Goal: Check status

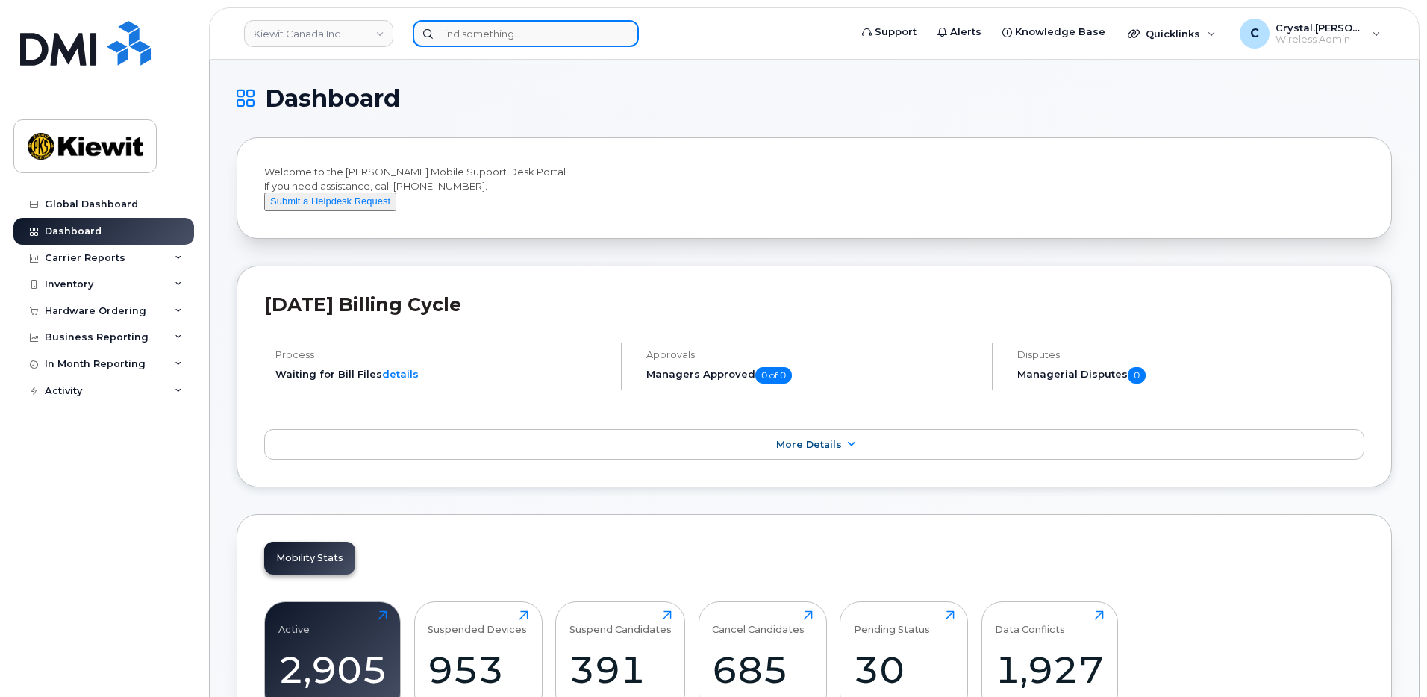
click at [484, 33] on input at bounding box center [526, 33] width 226 height 27
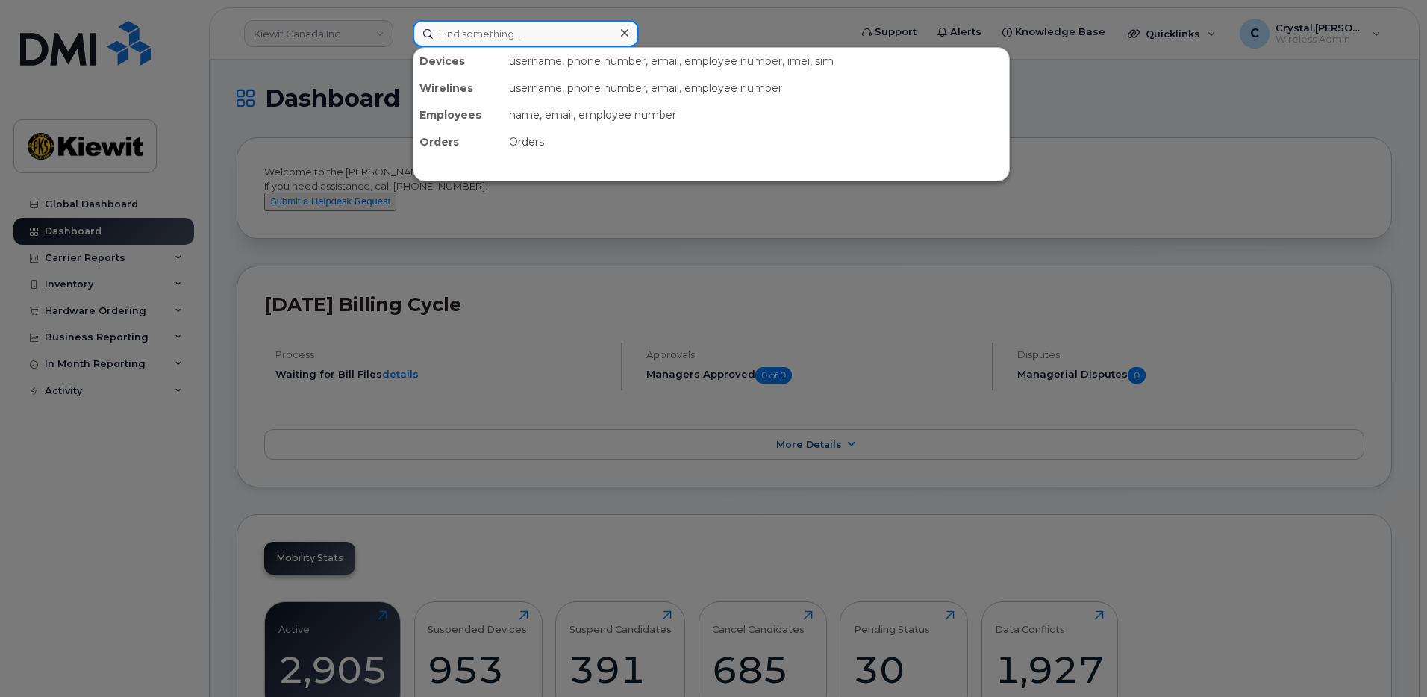
paste input "300387"
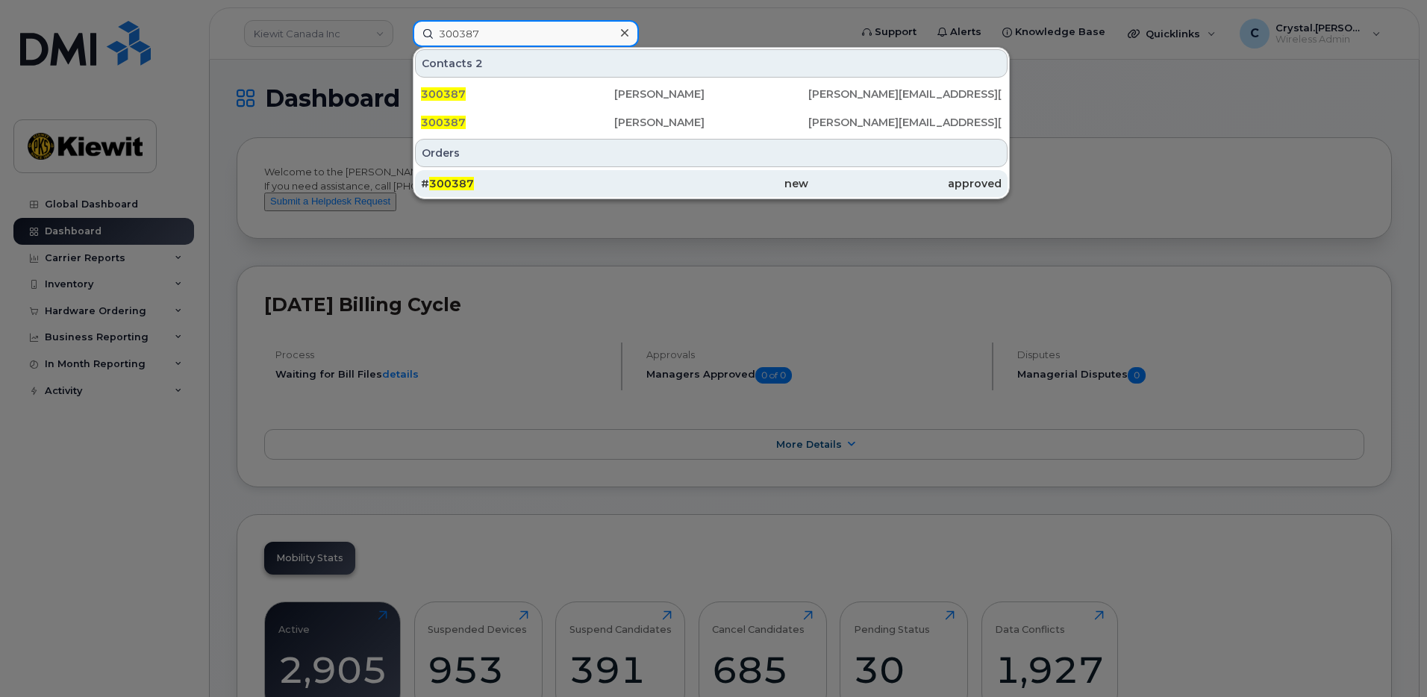
type input "300387"
click at [475, 186] on div "# 300387" at bounding box center [517, 183] width 193 height 15
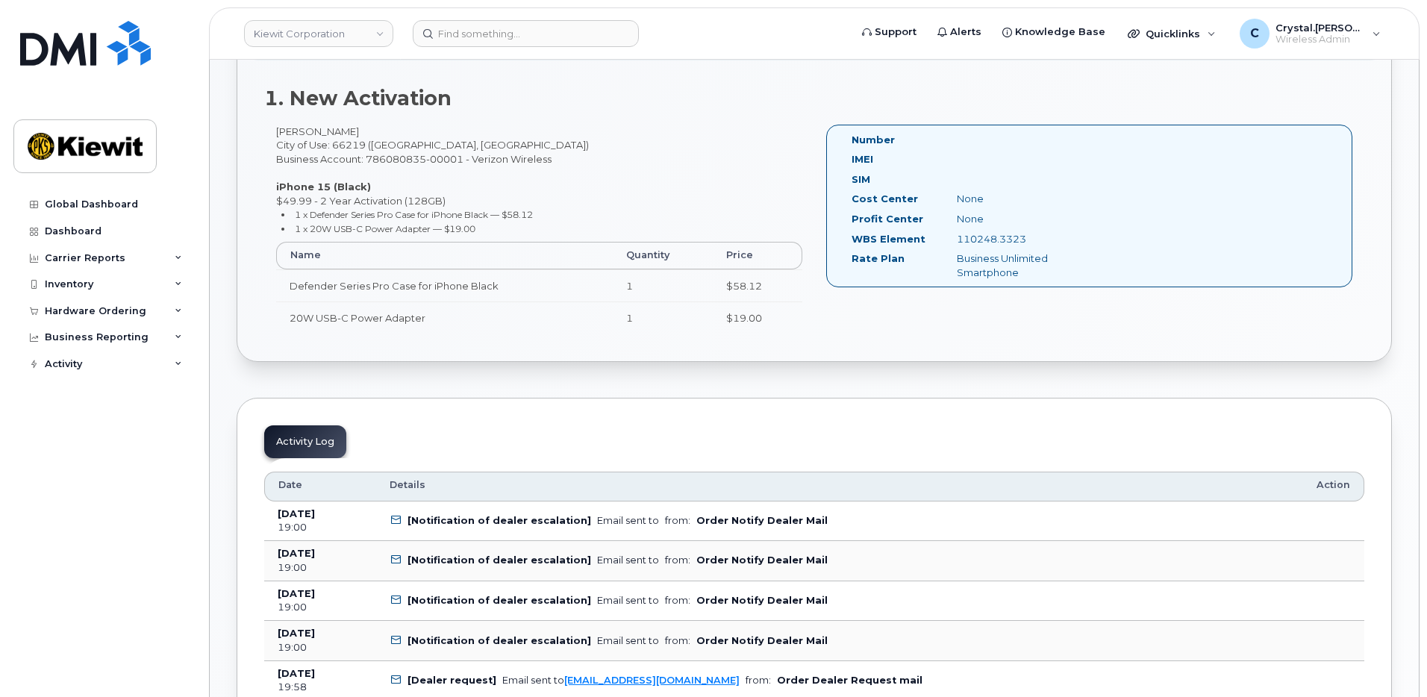
scroll to position [597, 0]
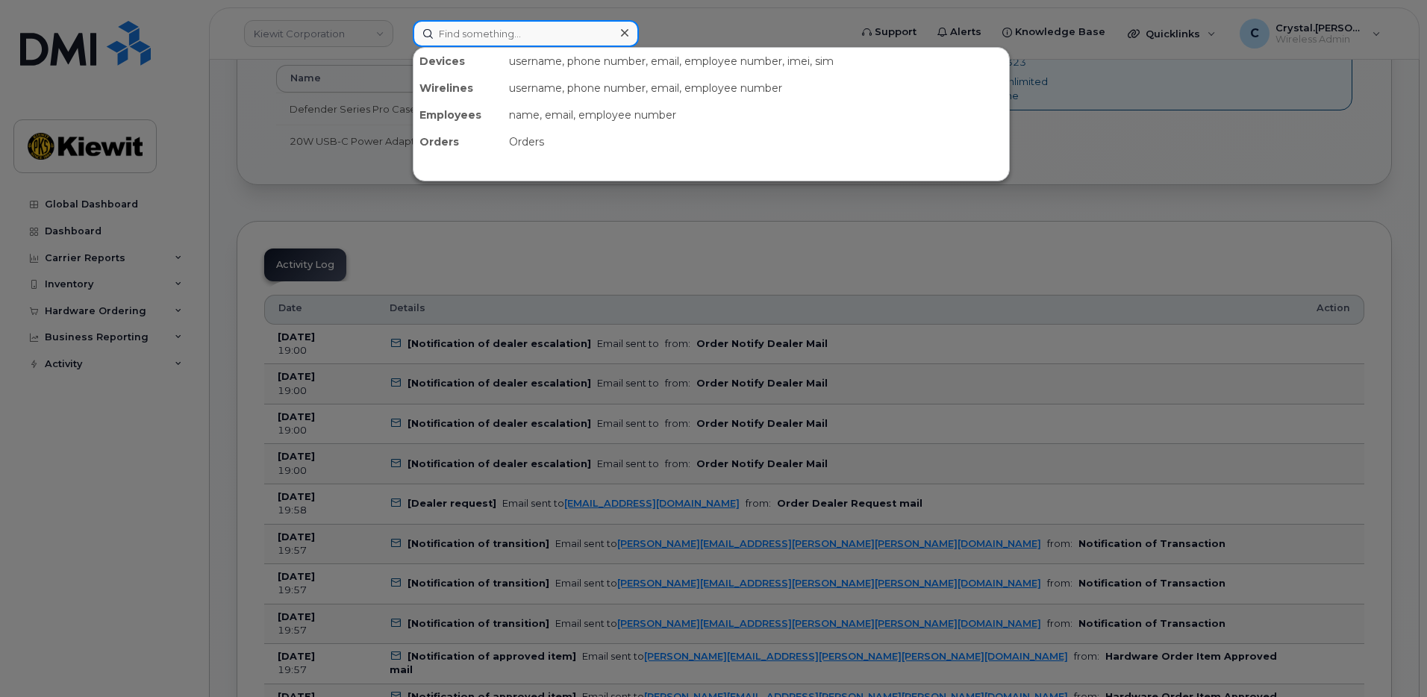
click at [512, 31] on input at bounding box center [526, 33] width 226 height 27
paste input "301186"
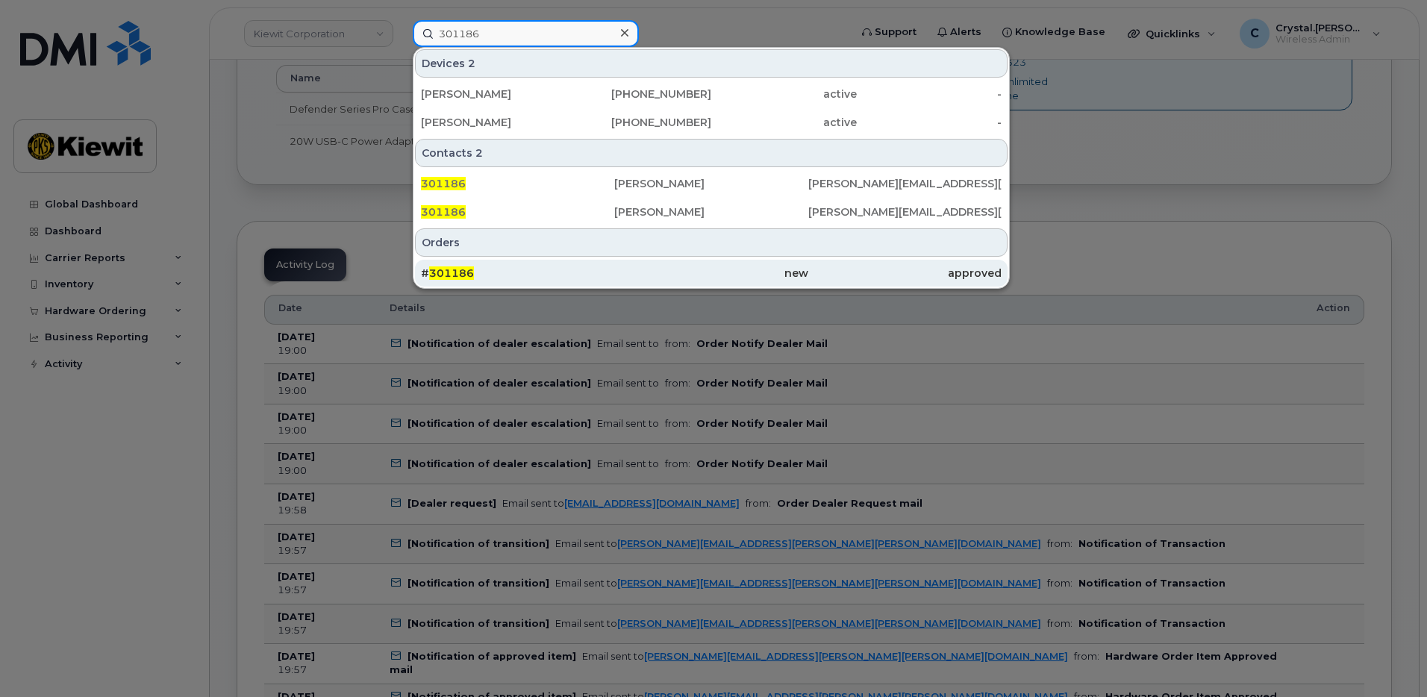
type input "301186"
click at [504, 269] on div "# 301186" at bounding box center [517, 273] width 193 height 15
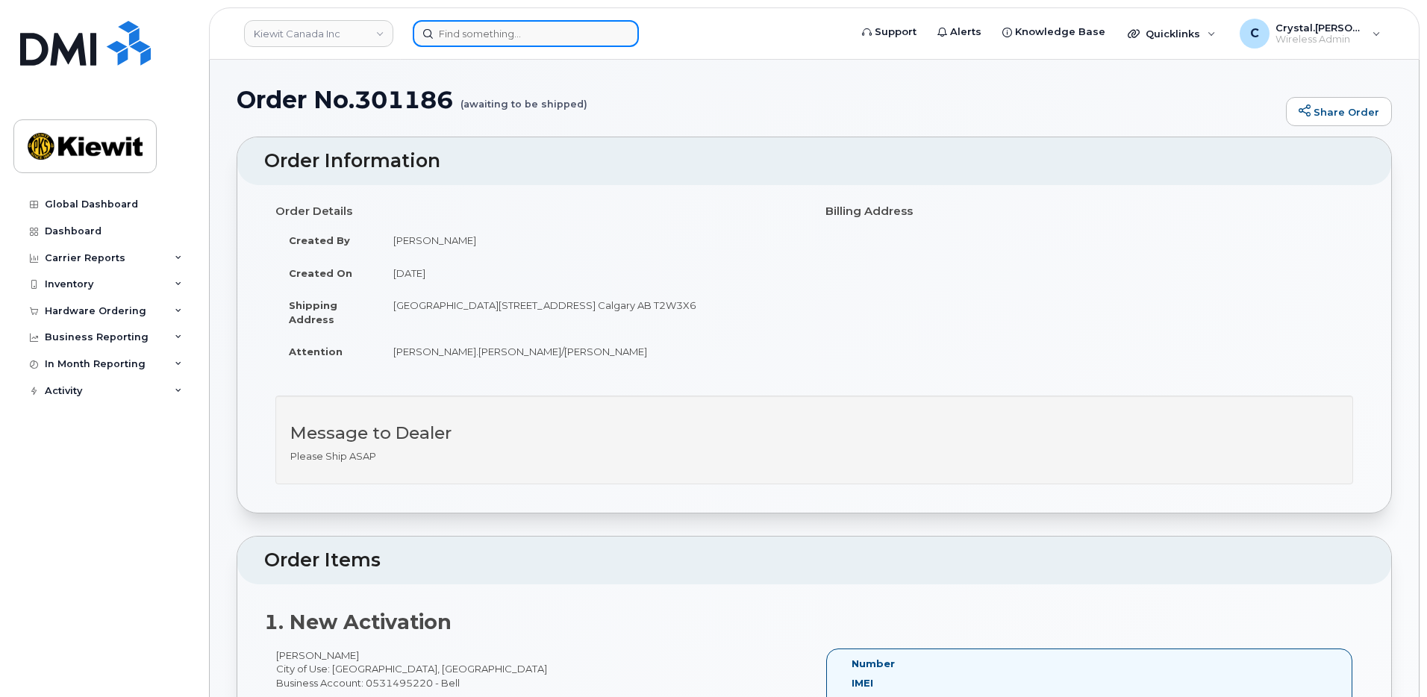
click at [544, 37] on input at bounding box center [526, 33] width 226 height 27
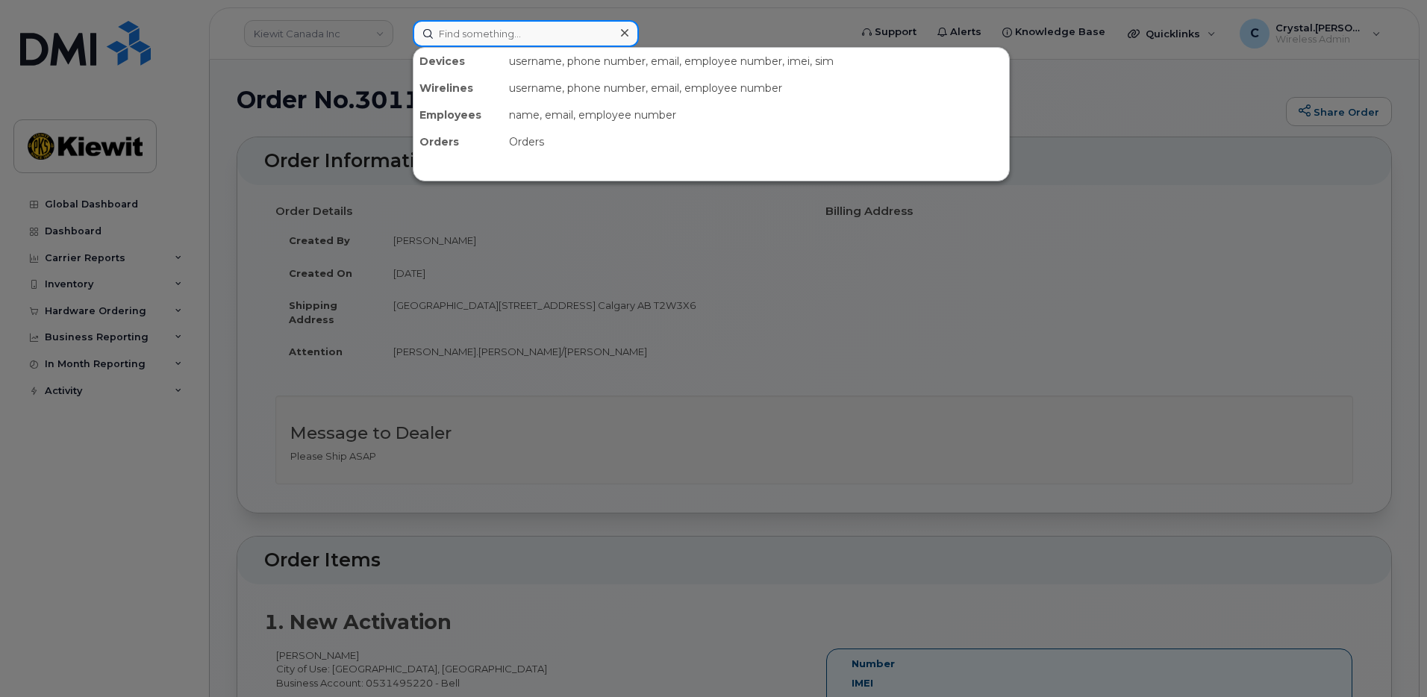
paste input "300570"
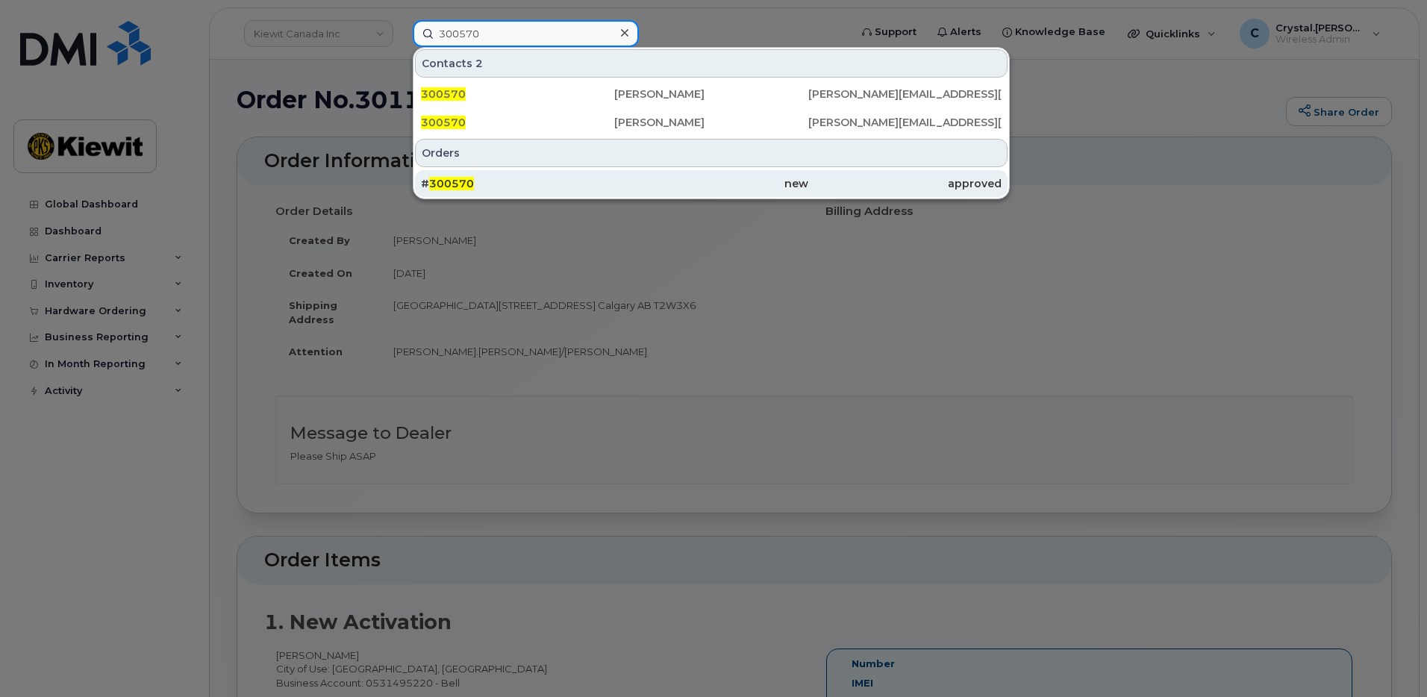
type input "300570"
click at [459, 176] on div "# 300570" at bounding box center [517, 183] width 193 height 27
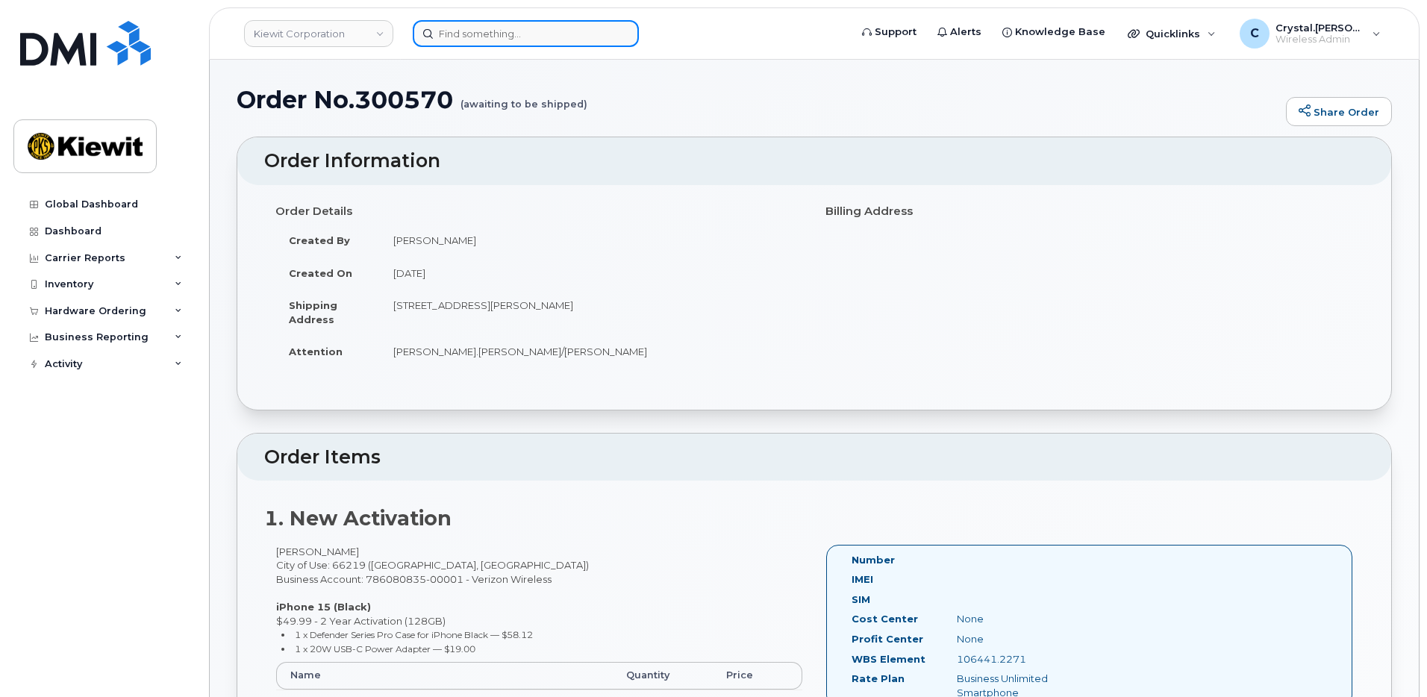
click at [519, 35] on input at bounding box center [526, 33] width 226 height 27
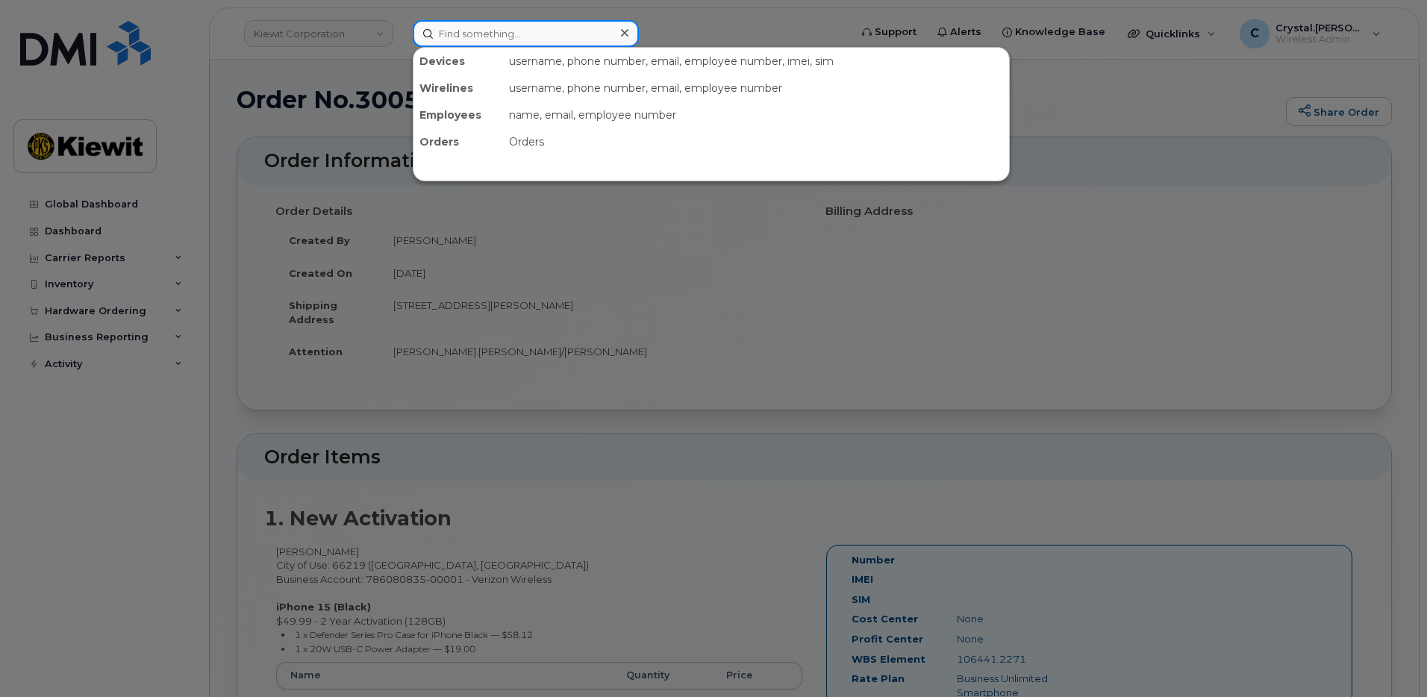
paste input "301163"
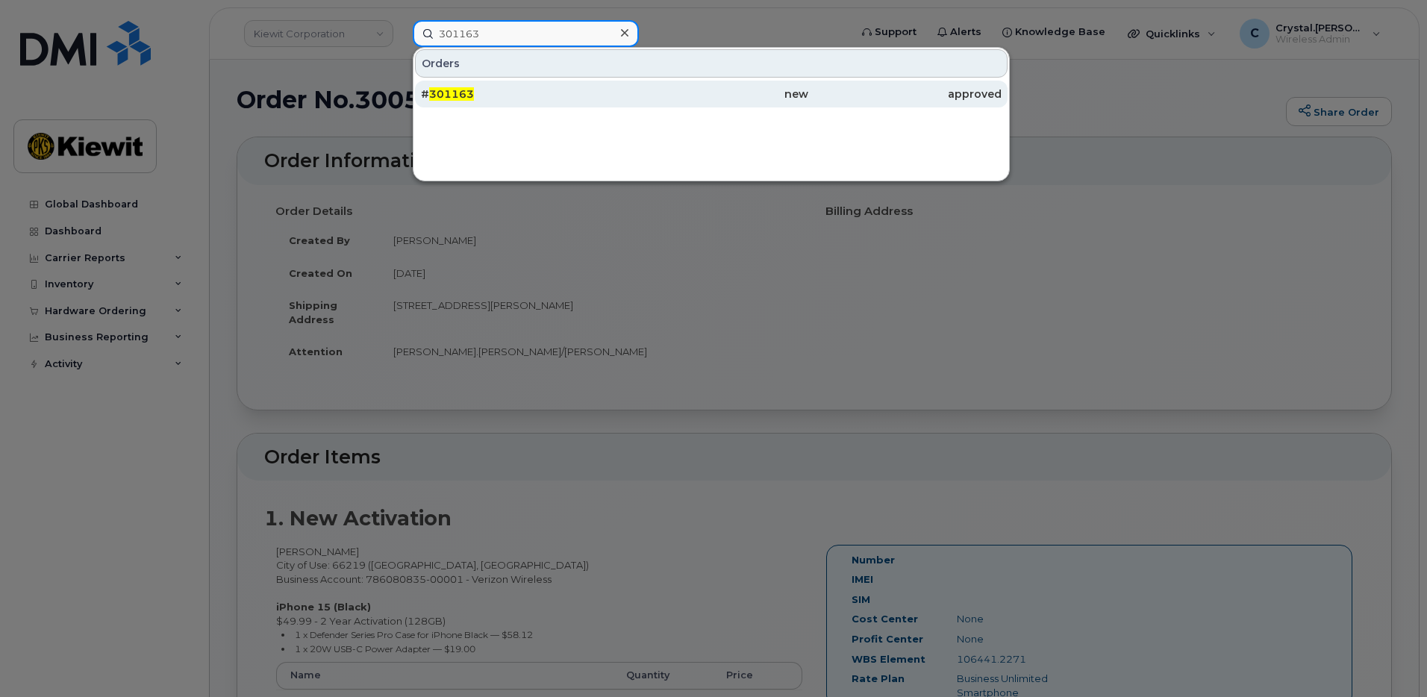
type input "301163"
click at [494, 101] on div "# 301163" at bounding box center [517, 94] width 193 height 27
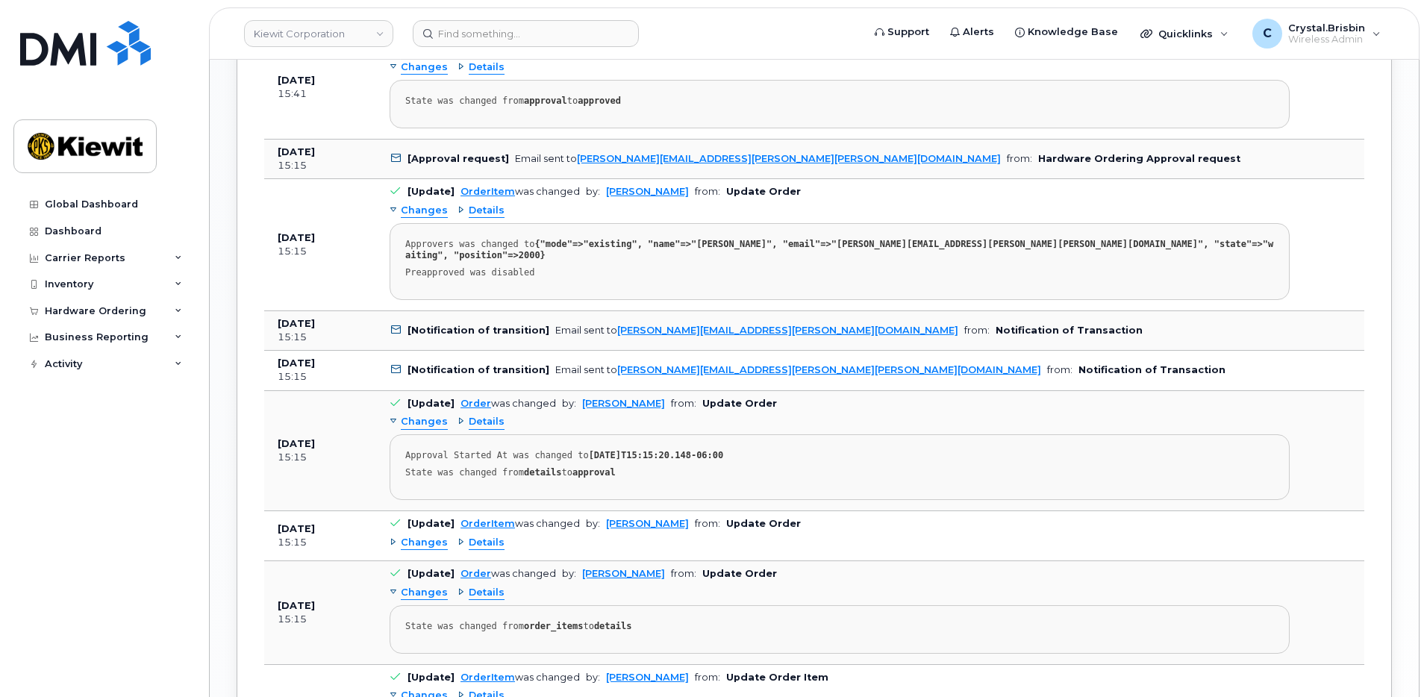
scroll to position [1492, 0]
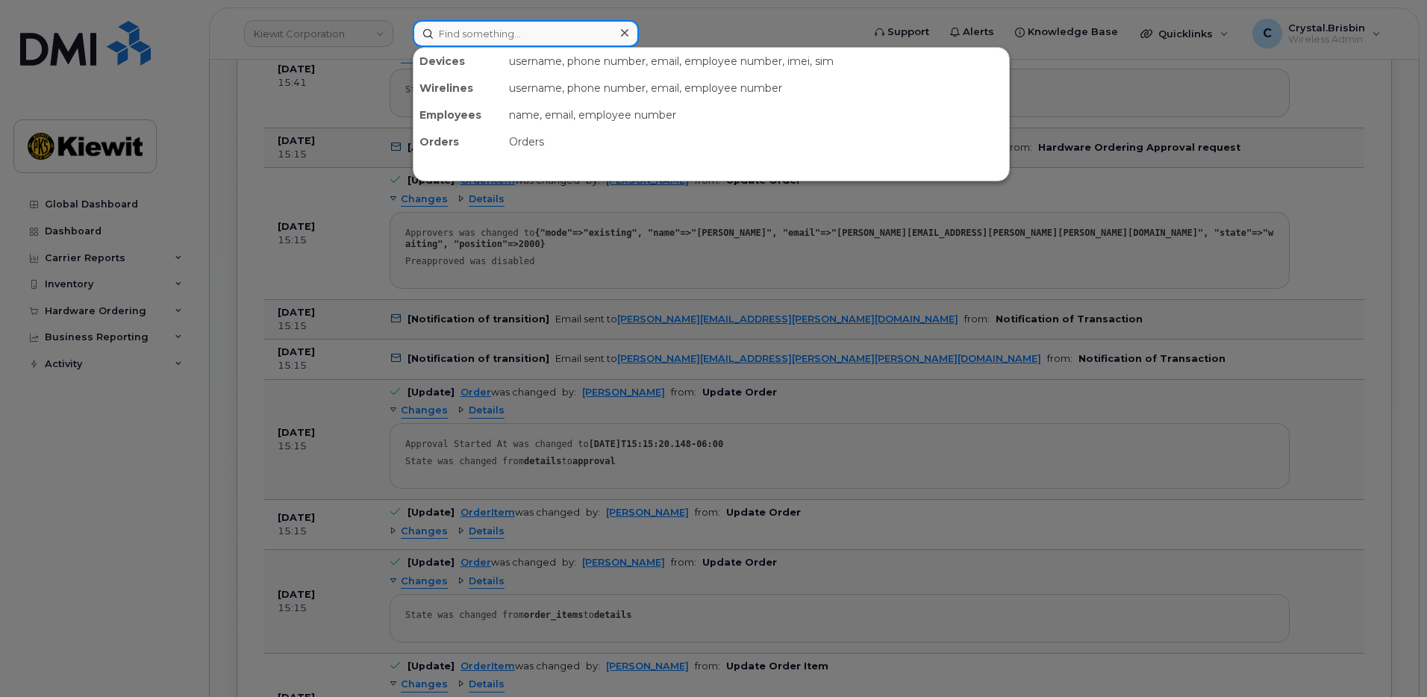
click at [548, 32] on input at bounding box center [526, 33] width 226 height 27
paste input "301164"
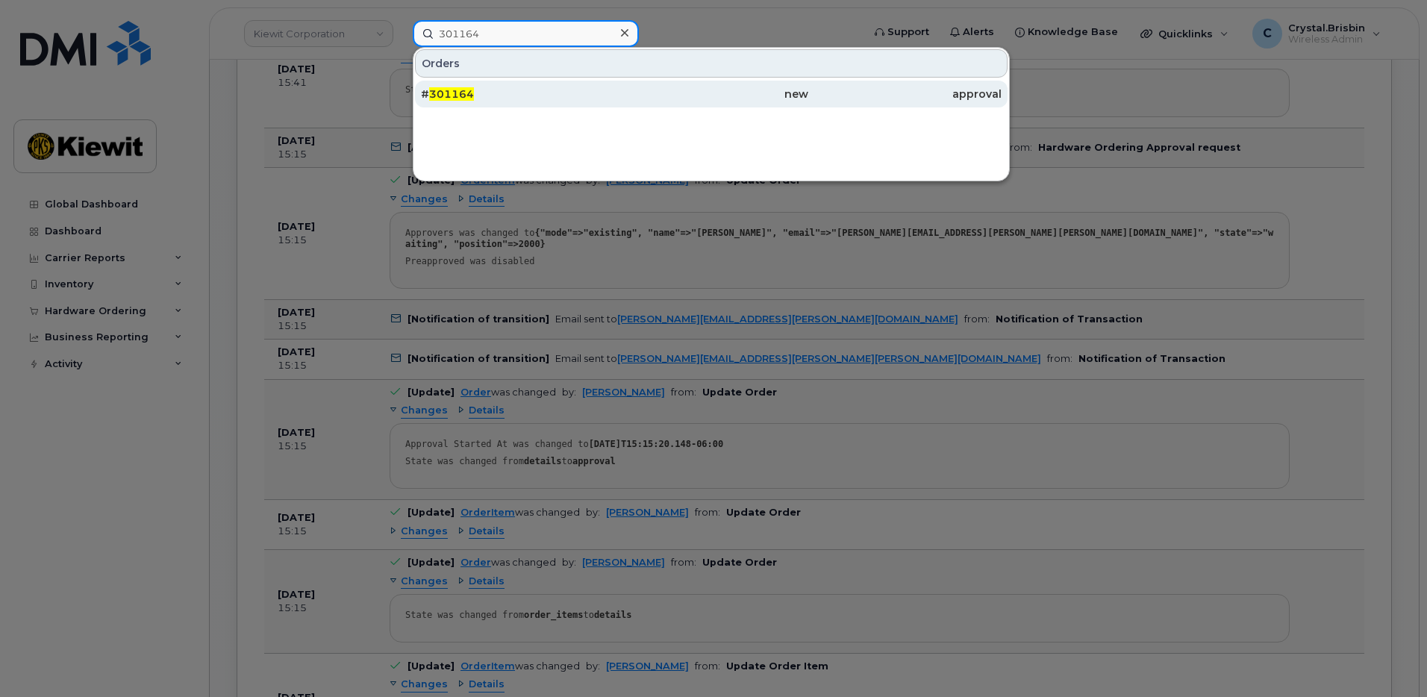
type input "301164"
click at [460, 93] on span "301164" at bounding box center [451, 93] width 45 height 13
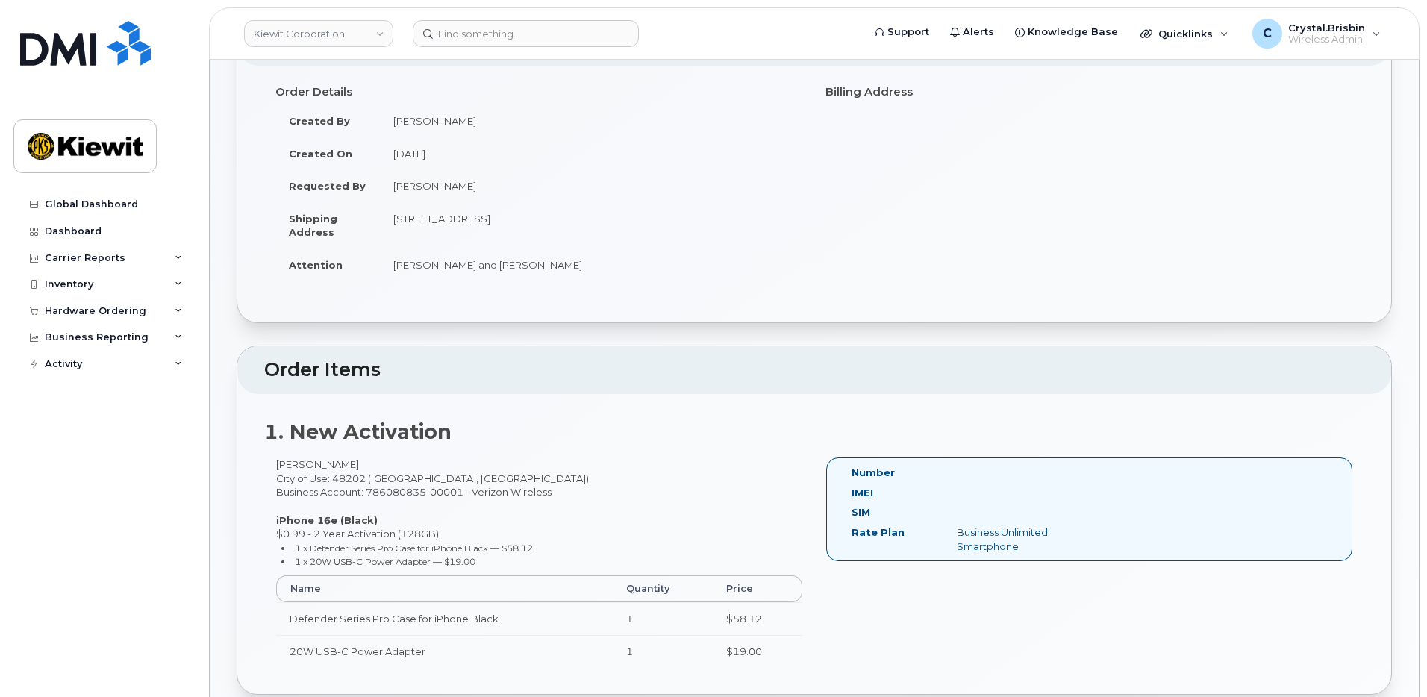
scroll to position [75, 0]
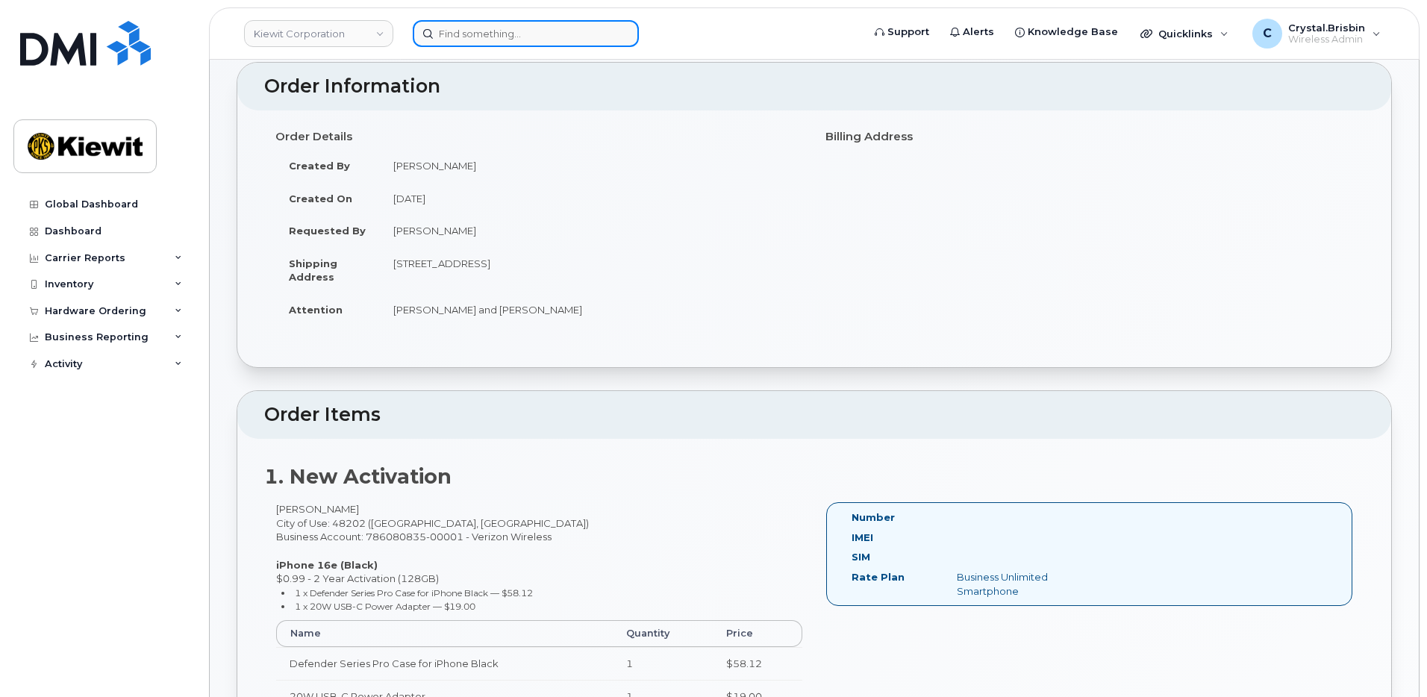
click at [463, 39] on input at bounding box center [526, 33] width 226 height 27
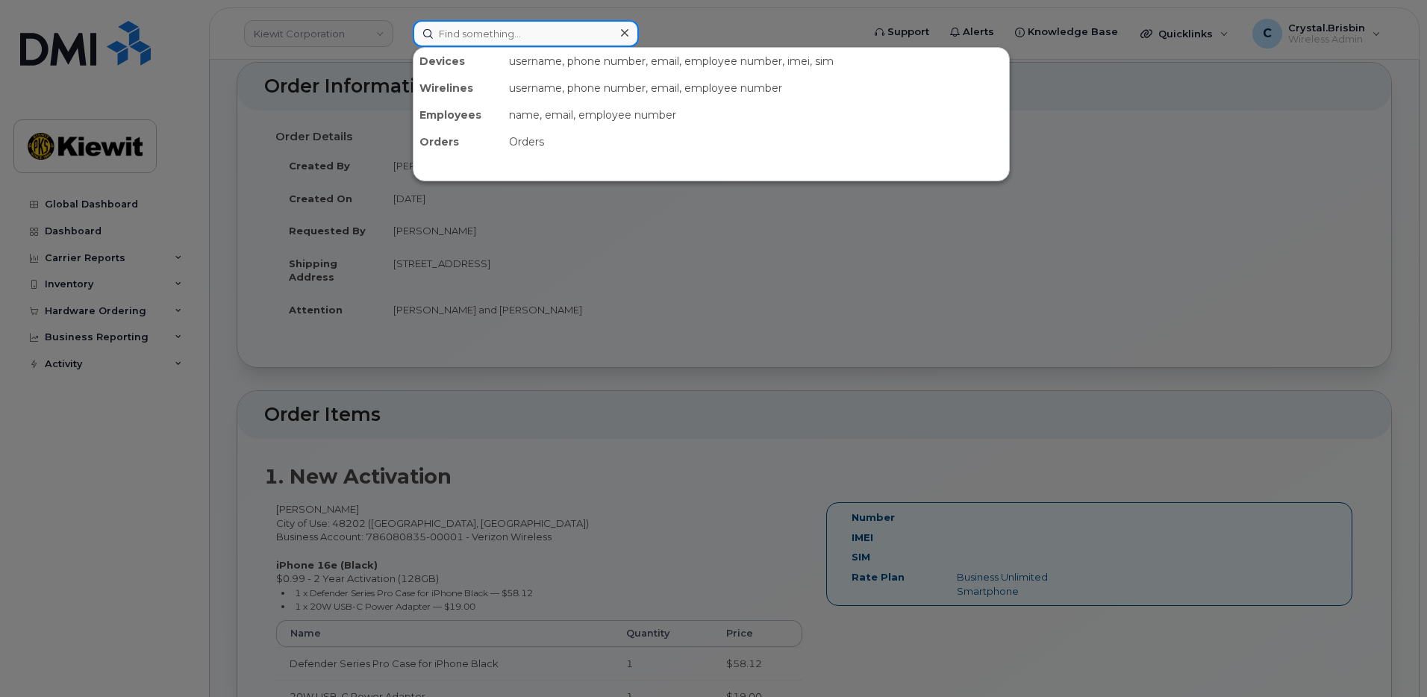
paste input "301257"
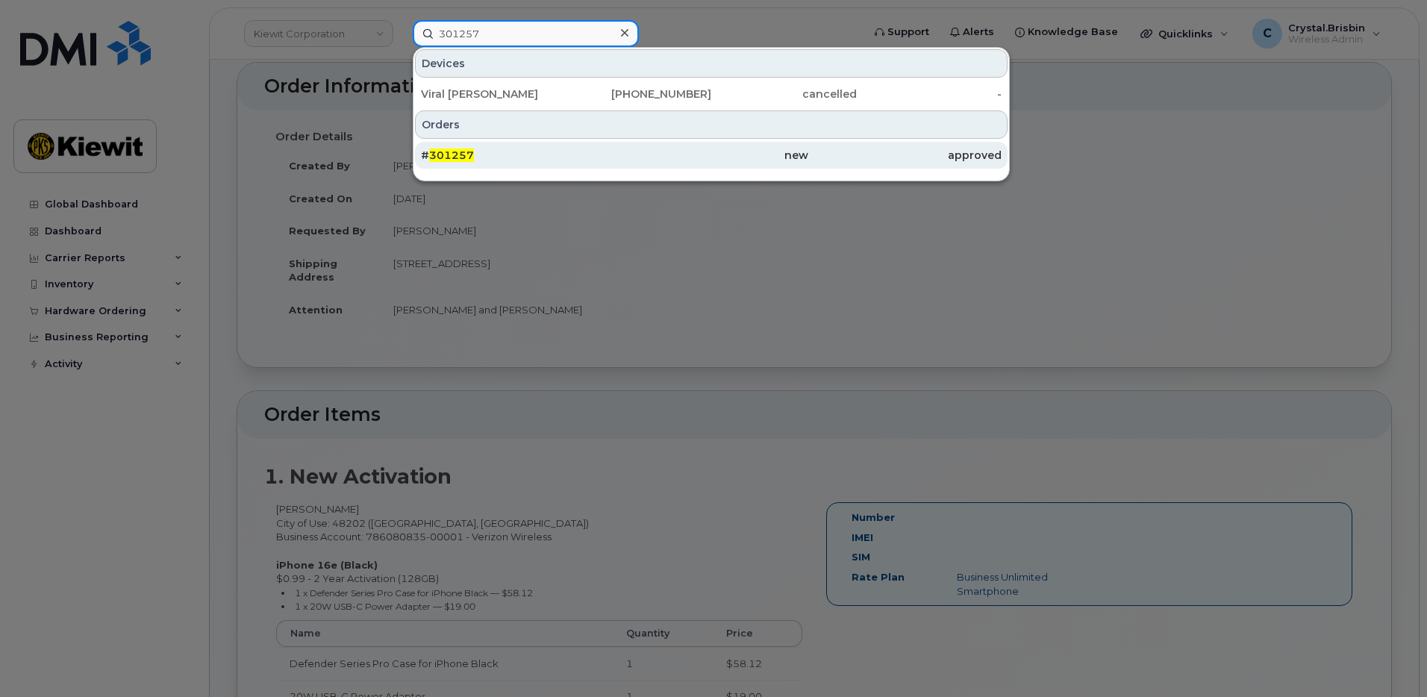
type input "301257"
click at [473, 165] on div "# 301257" at bounding box center [517, 155] width 193 height 27
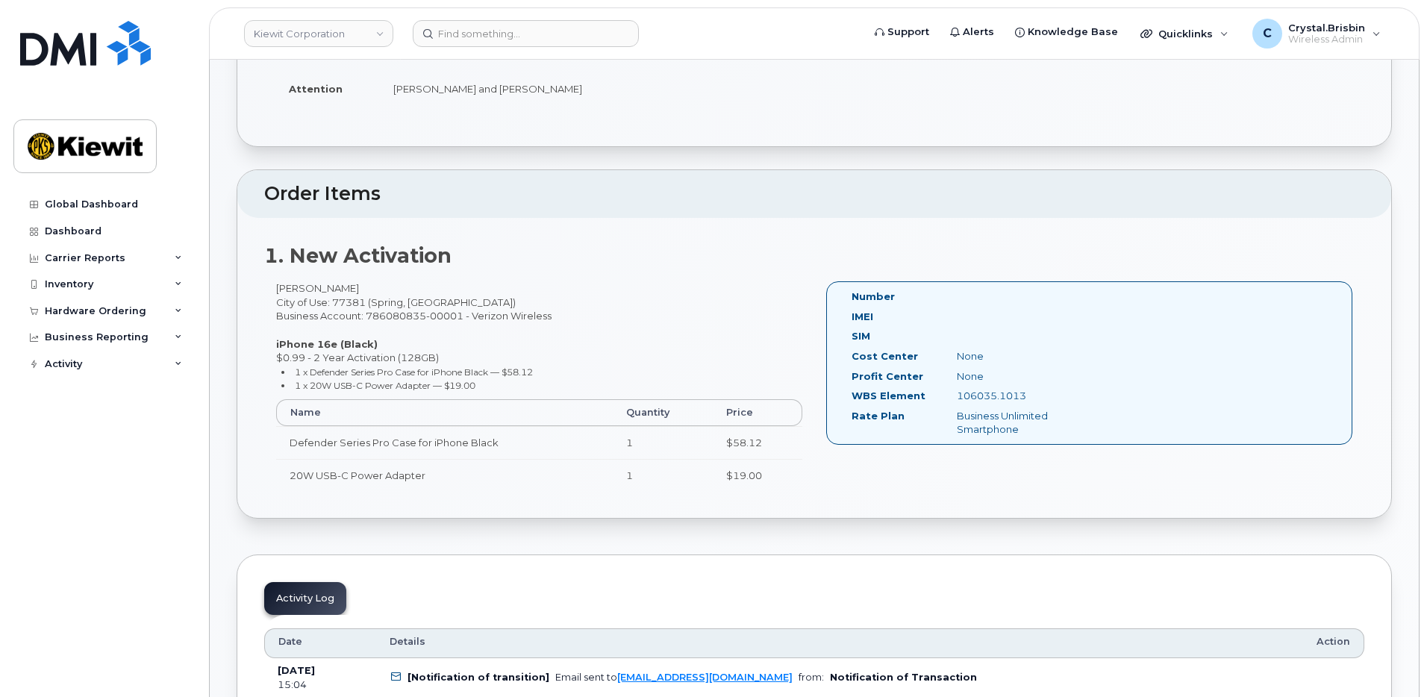
scroll to position [298, 0]
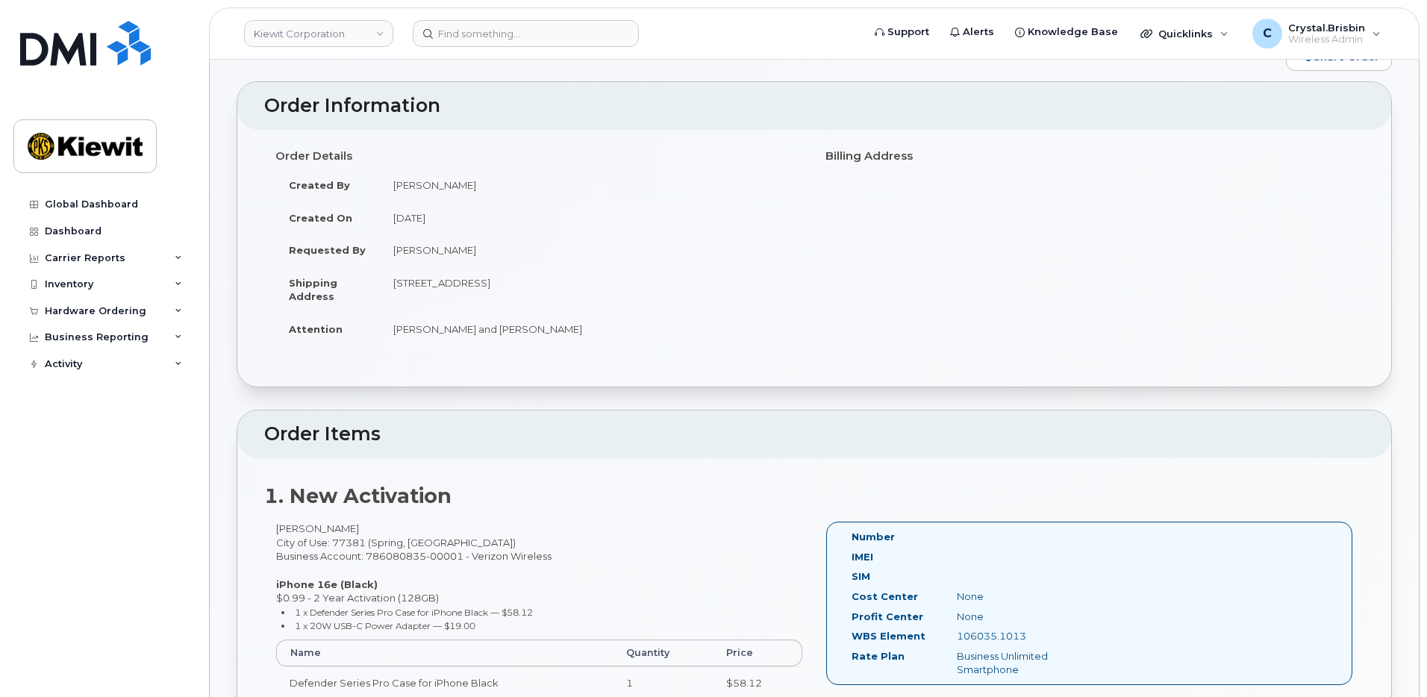
scroll to position [0, 0]
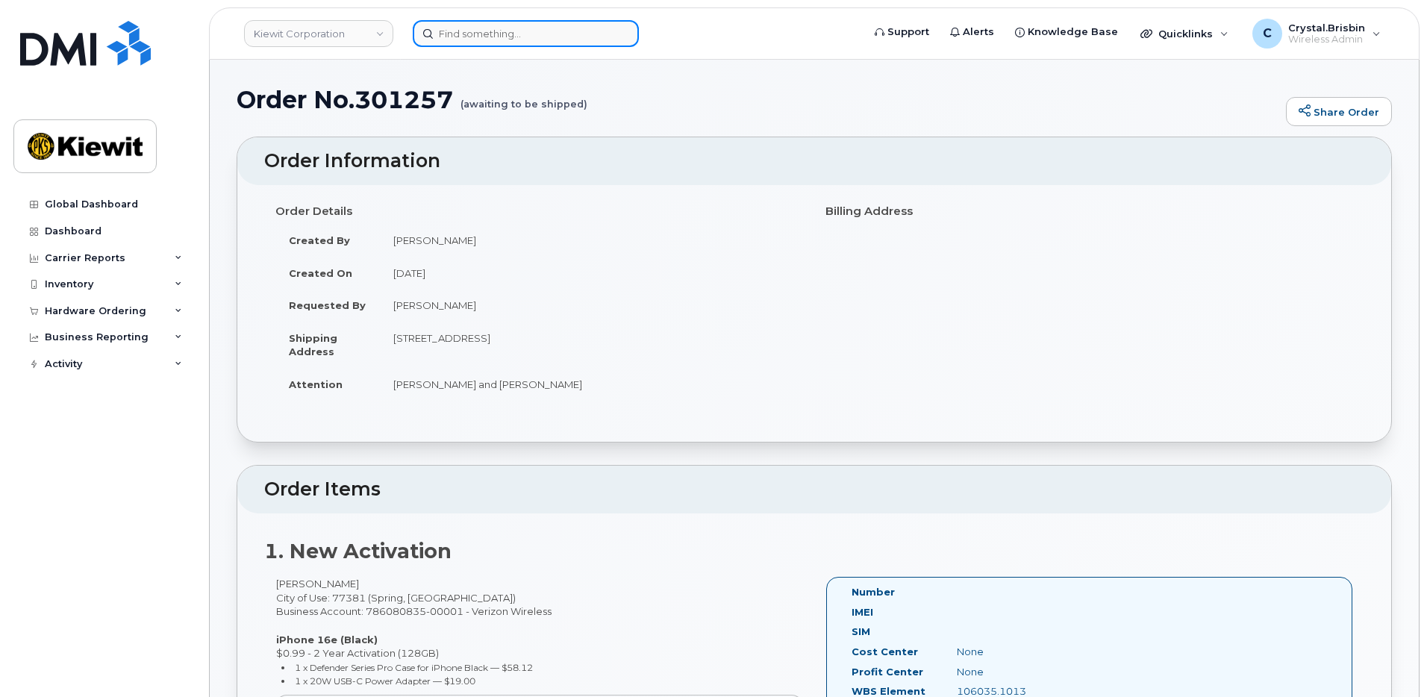
click at [504, 33] on input at bounding box center [526, 33] width 226 height 27
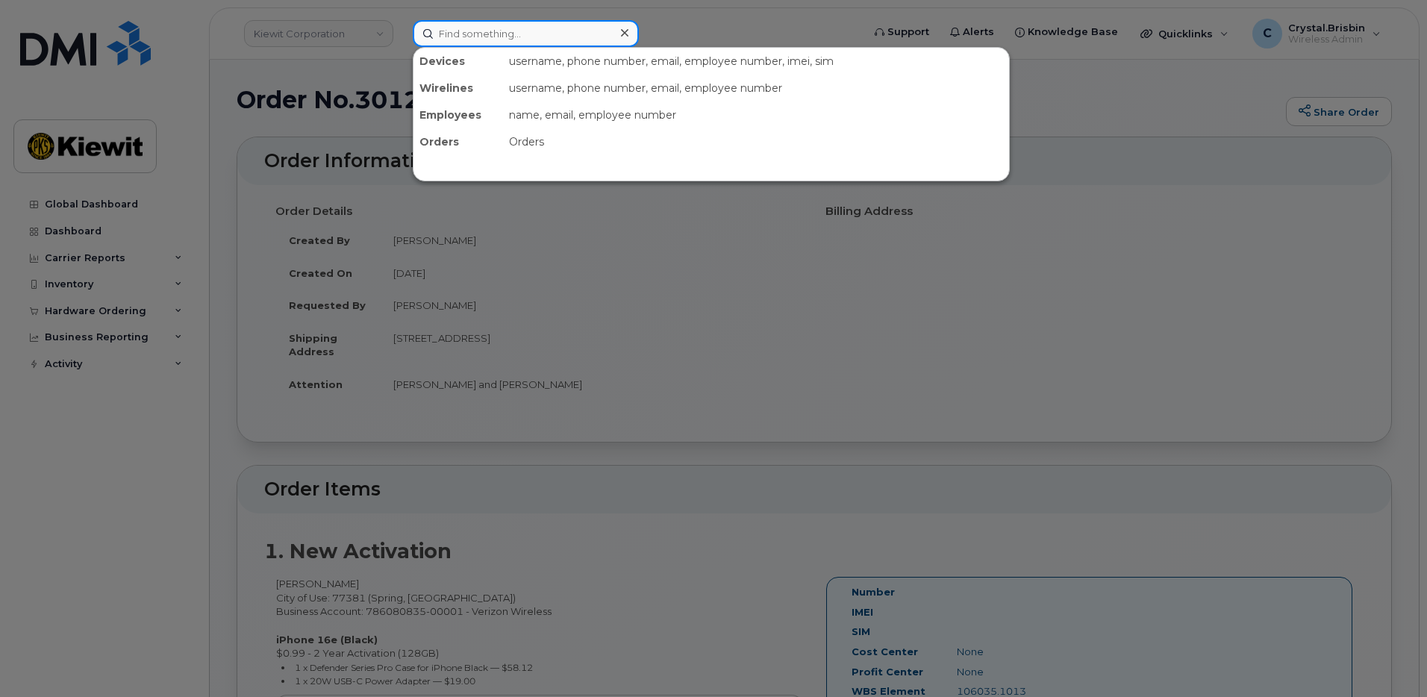
paste input "301262"
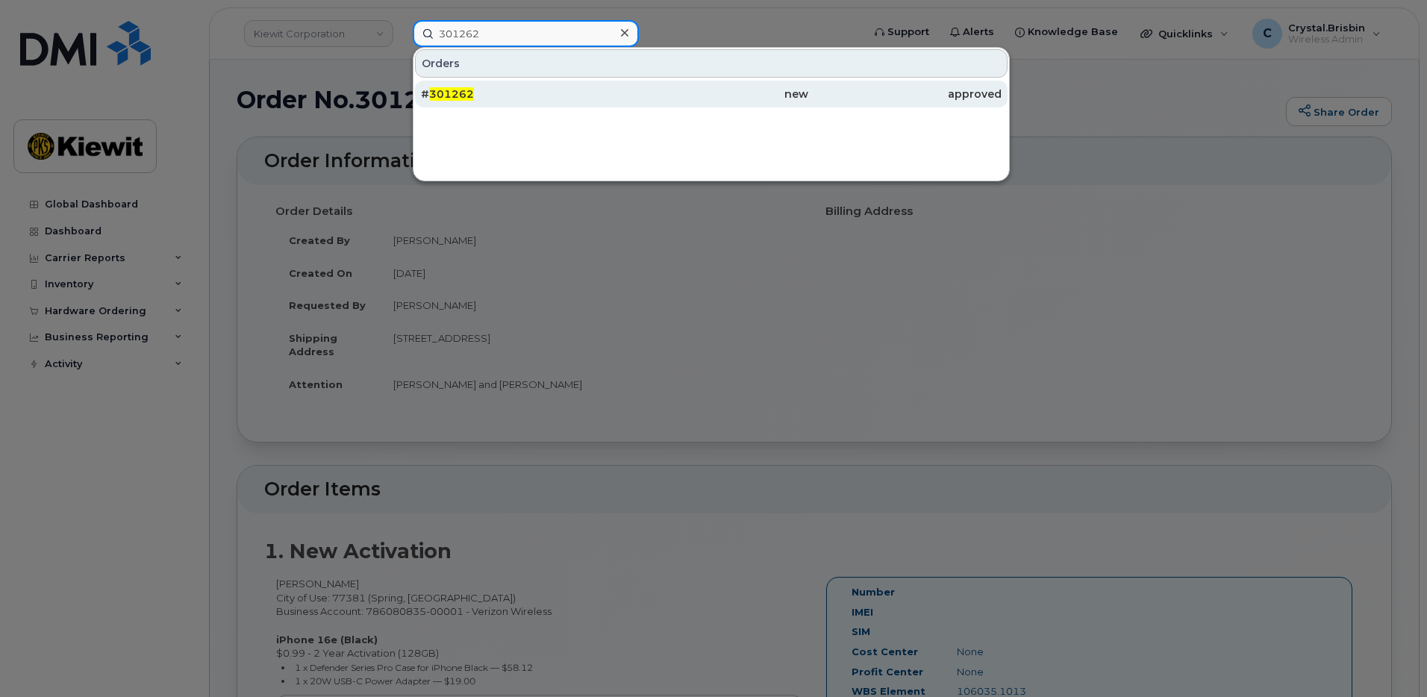
type input "301262"
click at [470, 97] on span "301262" at bounding box center [451, 93] width 45 height 13
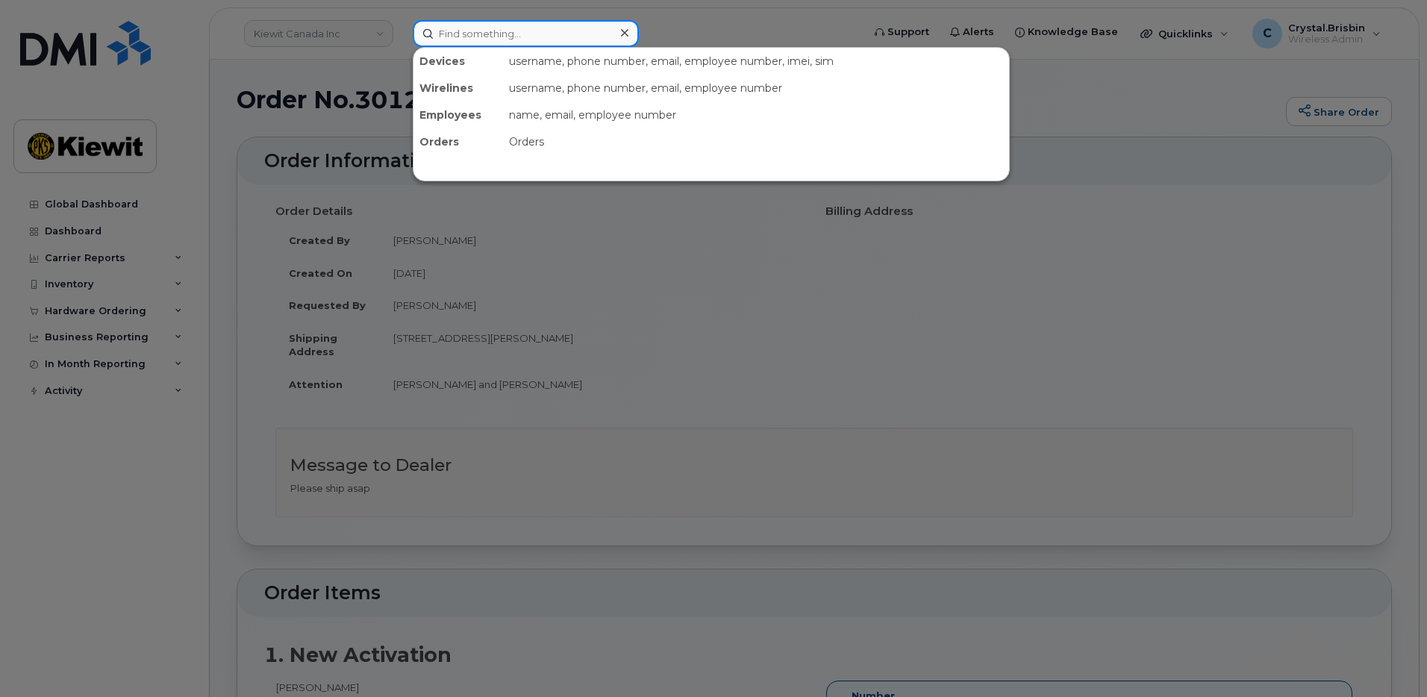
click at [510, 27] on input at bounding box center [526, 33] width 226 height 27
paste input "301168"
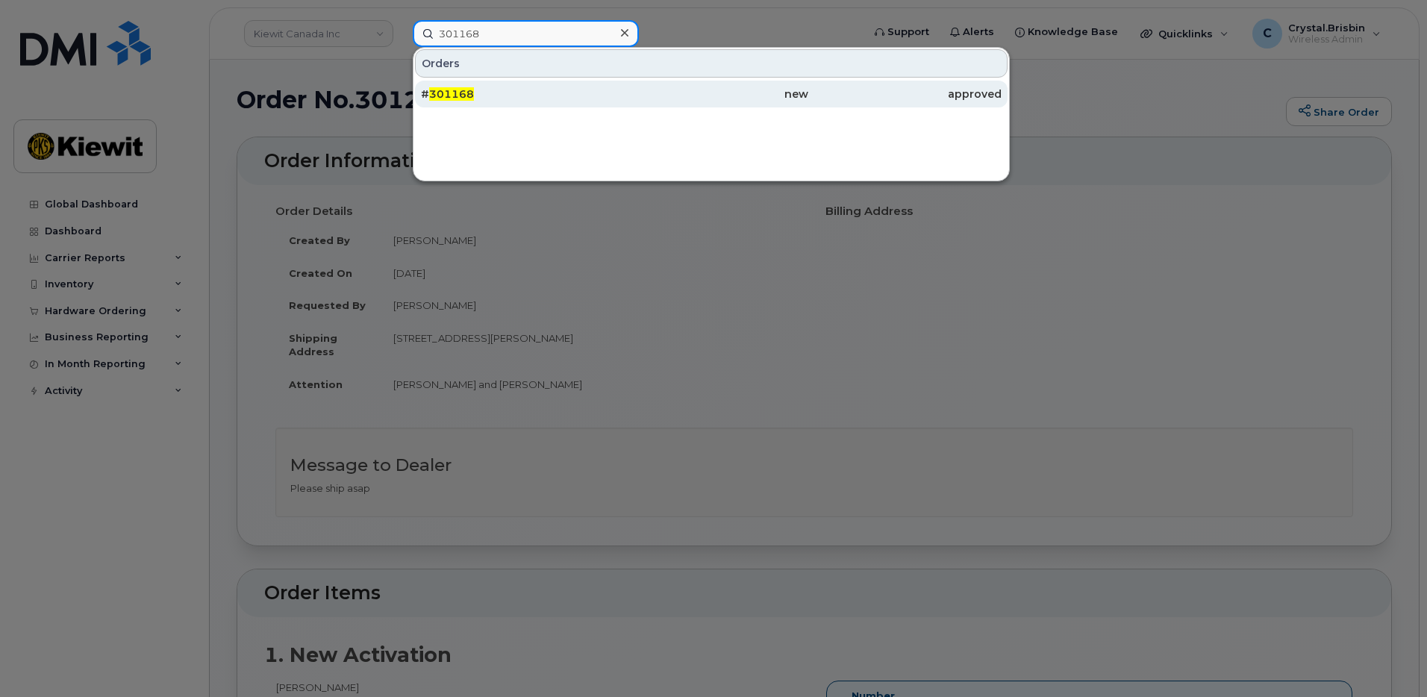
type input "301168"
click at [499, 100] on div "# 301168" at bounding box center [517, 94] width 193 height 15
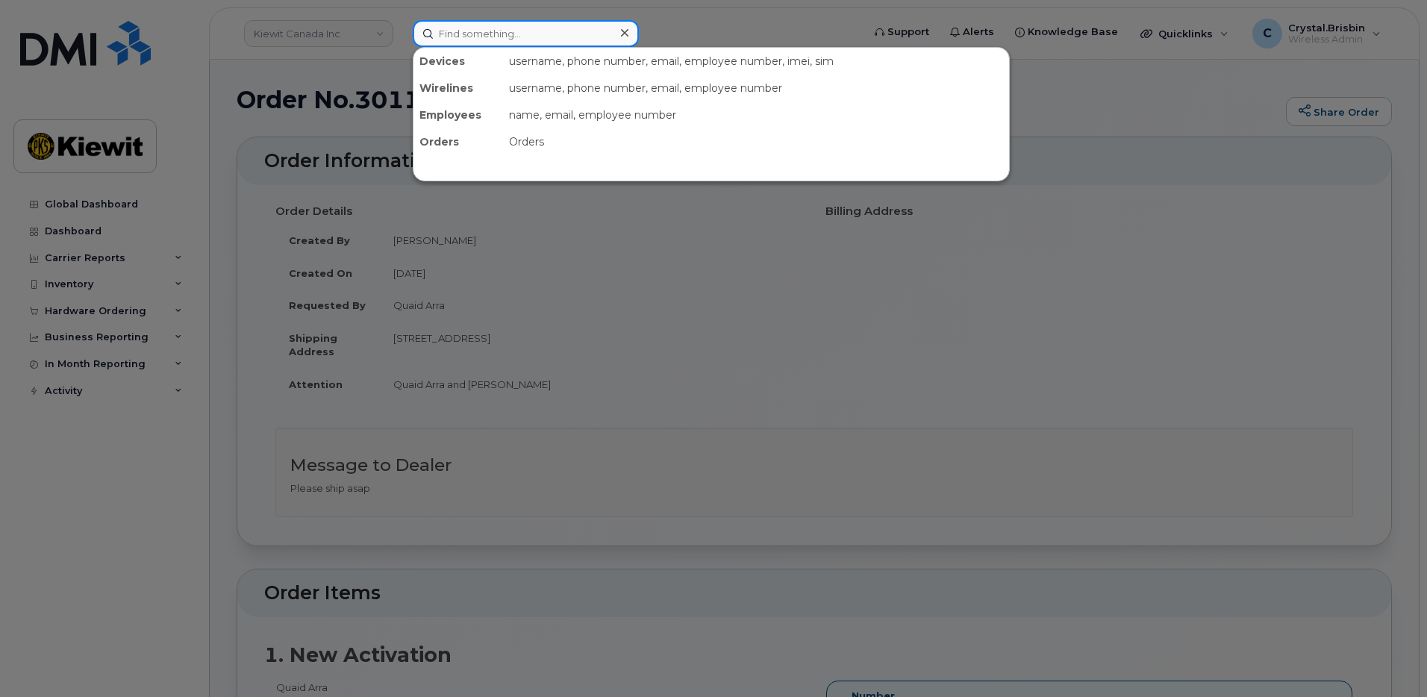
click at [491, 40] on input at bounding box center [526, 33] width 226 height 27
paste input "300901"
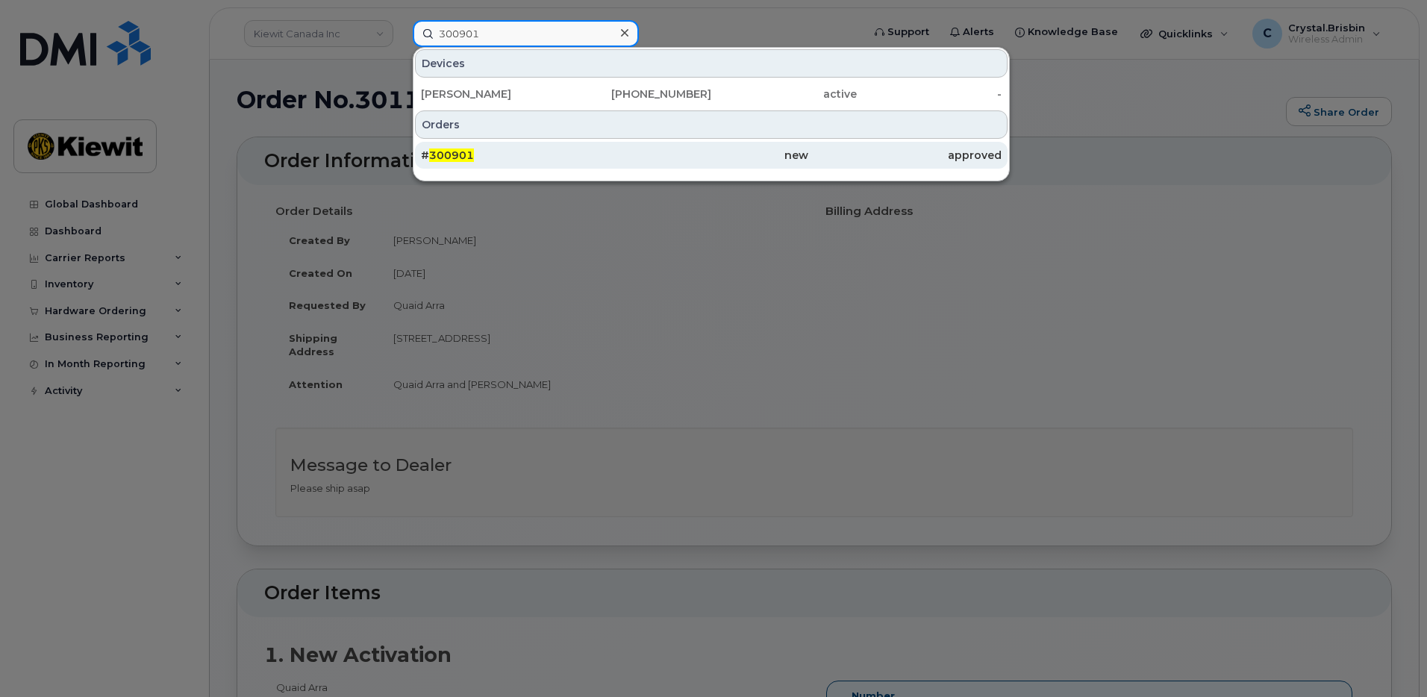
type input "300901"
click at [466, 160] on span "300901" at bounding box center [451, 154] width 45 height 13
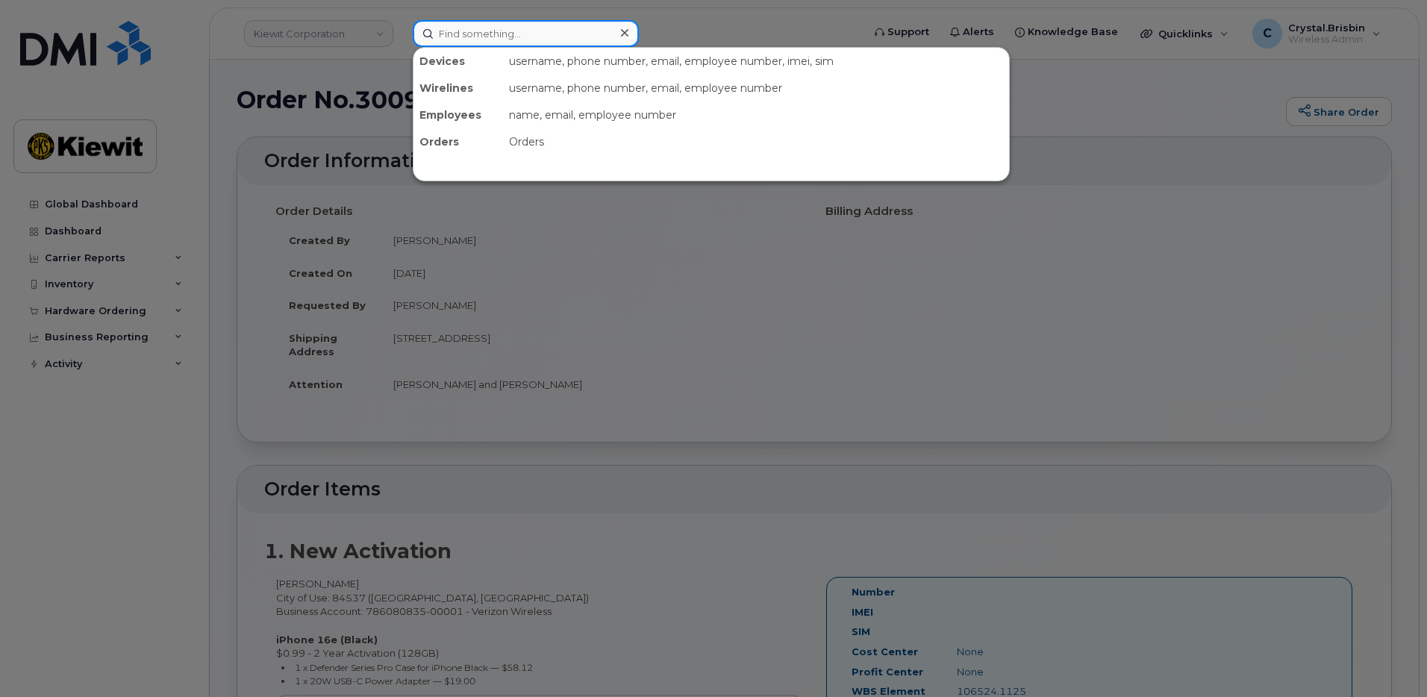
click at [475, 30] on input at bounding box center [526, 33] width 226 height 27
paste input "301368"
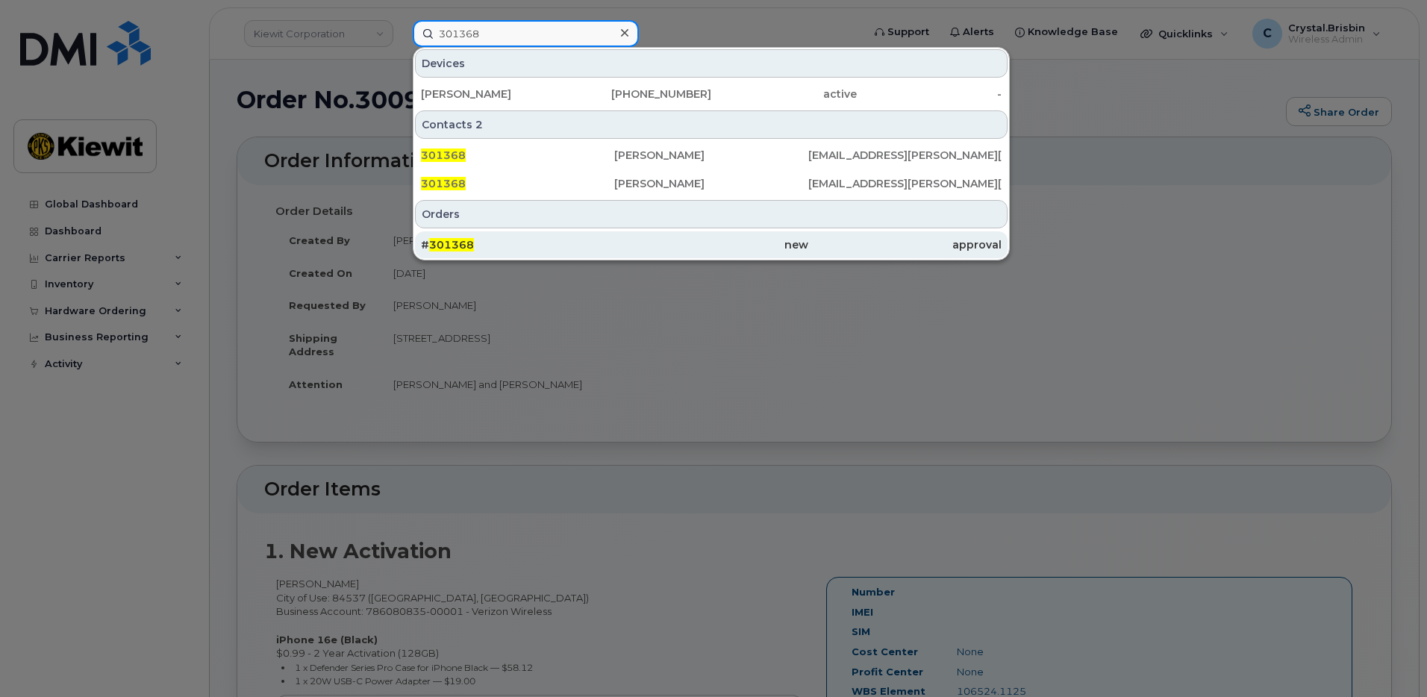
type input "301368"
click at [507, 240] on div "# 301368" at bounding box center [517, 244] width 193 height 15
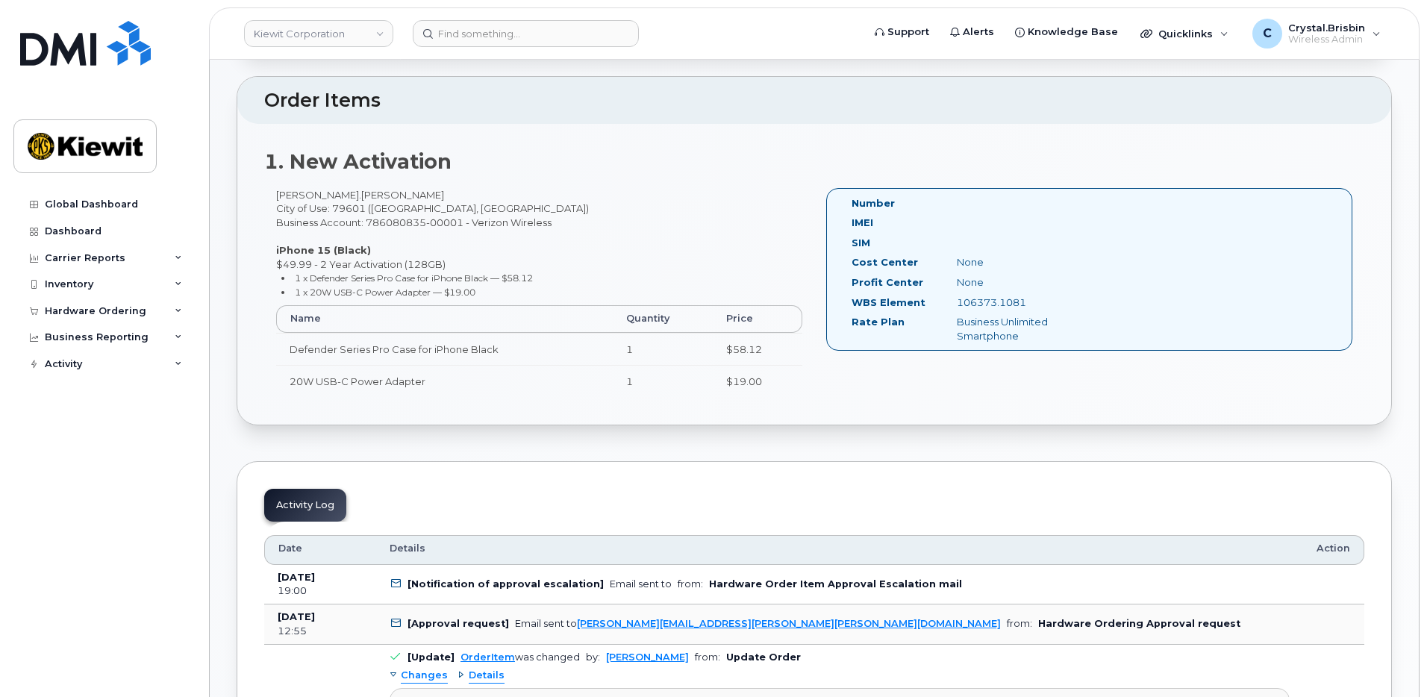
scroll to position [597, 0]
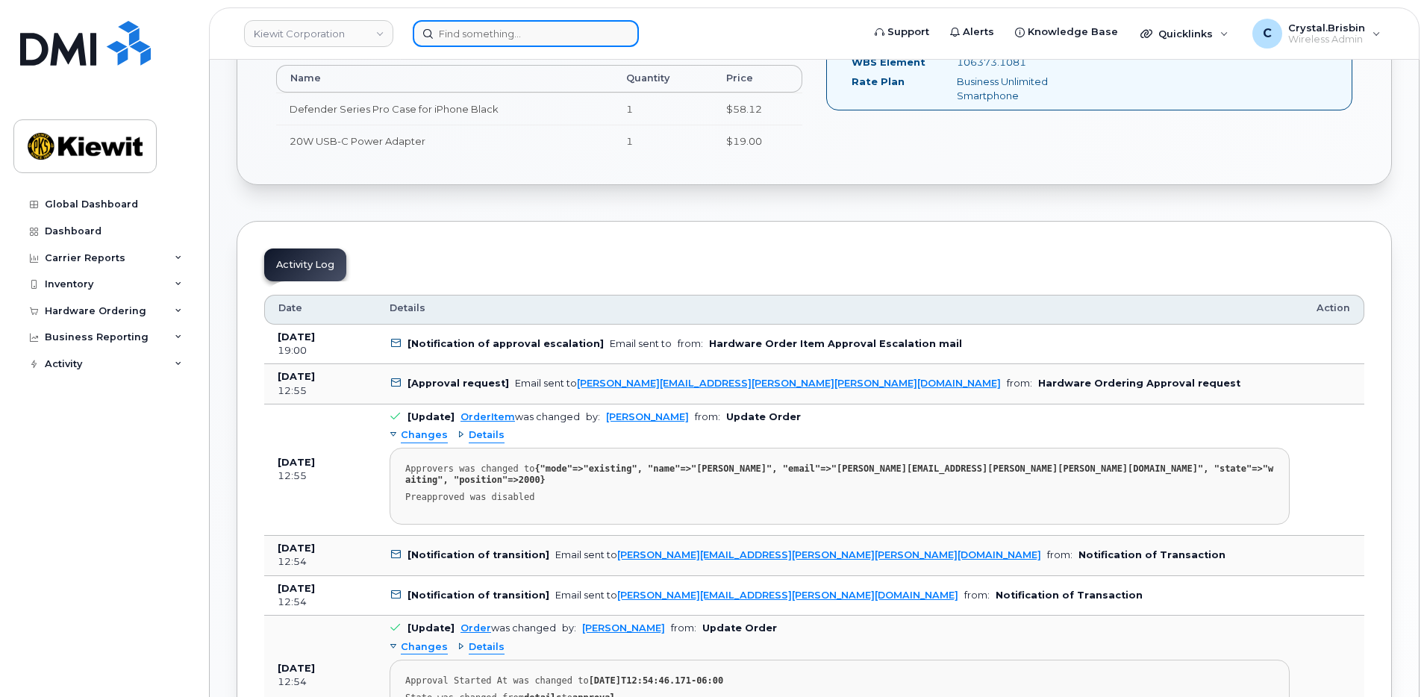
click at [468, 25] on input at bounding box center [526, 33] width 226 height 27
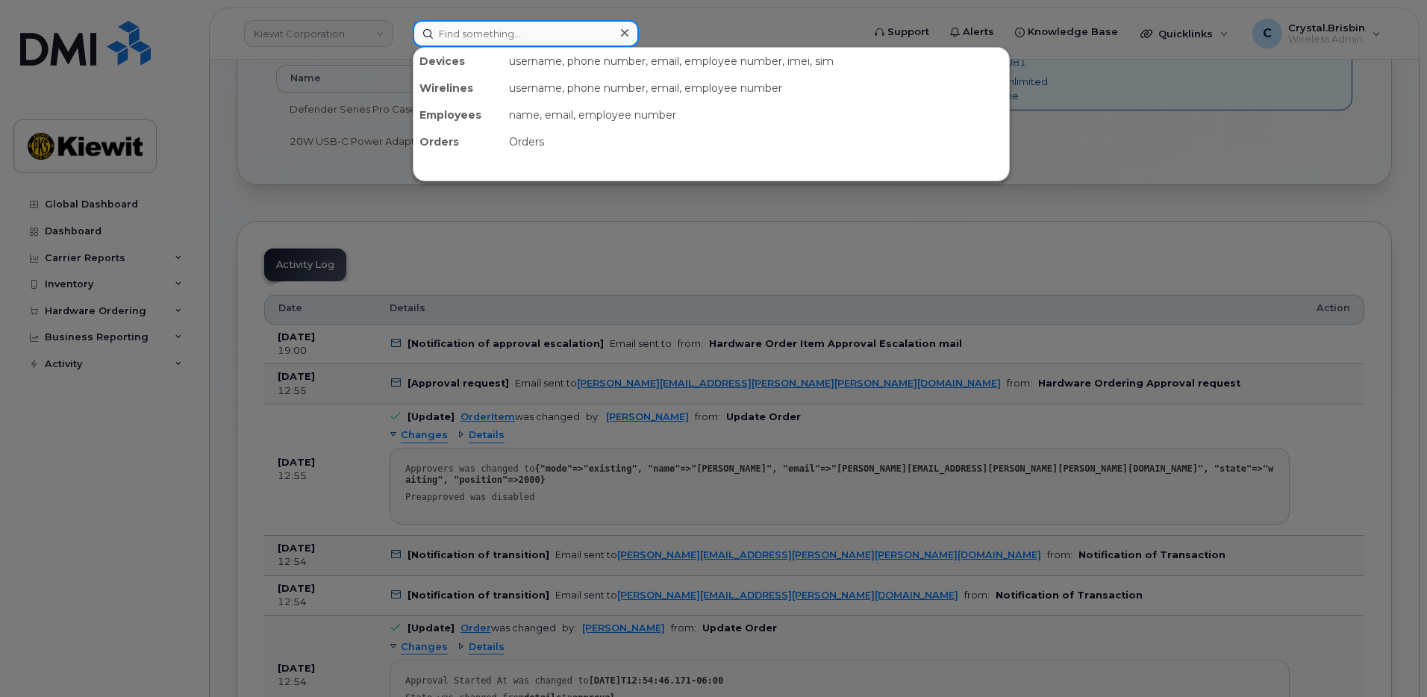
paste input "301371"
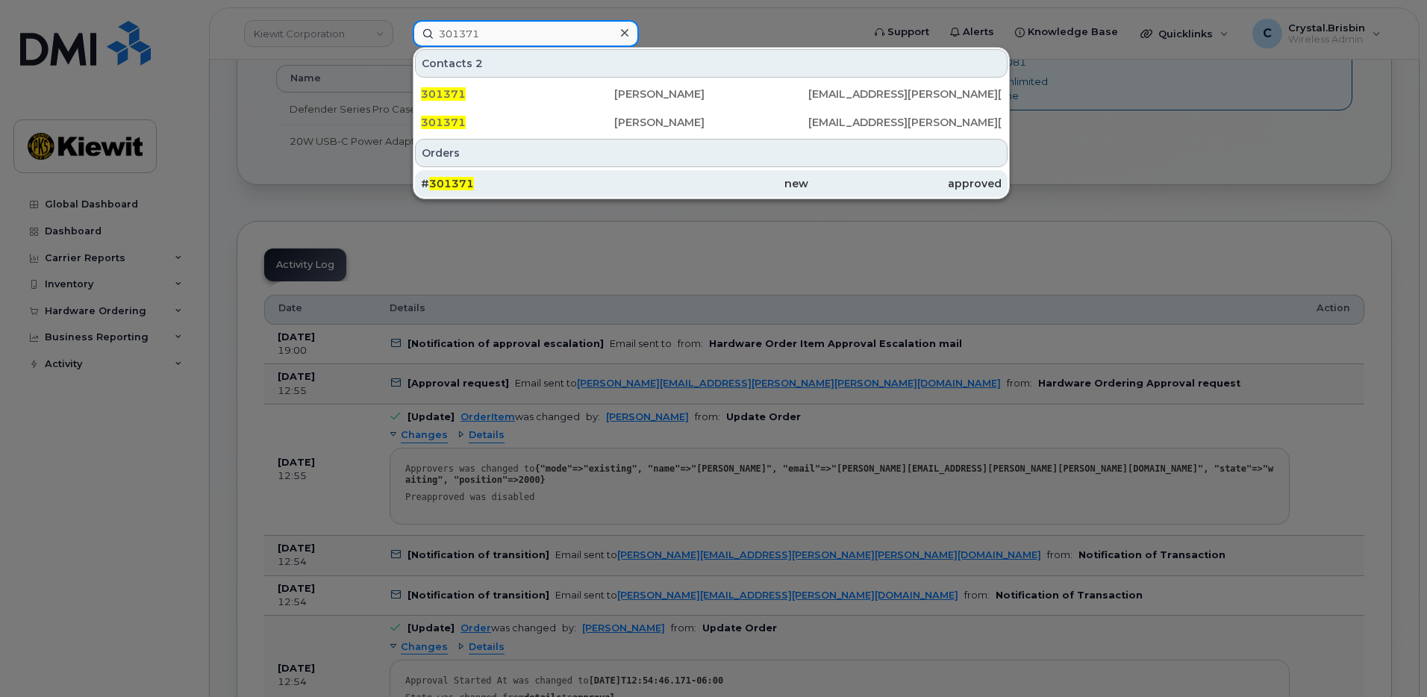
type input "301371"
click at [522, 185] on div "# 301371" at bounding box center [517, 183] width 193 height 15
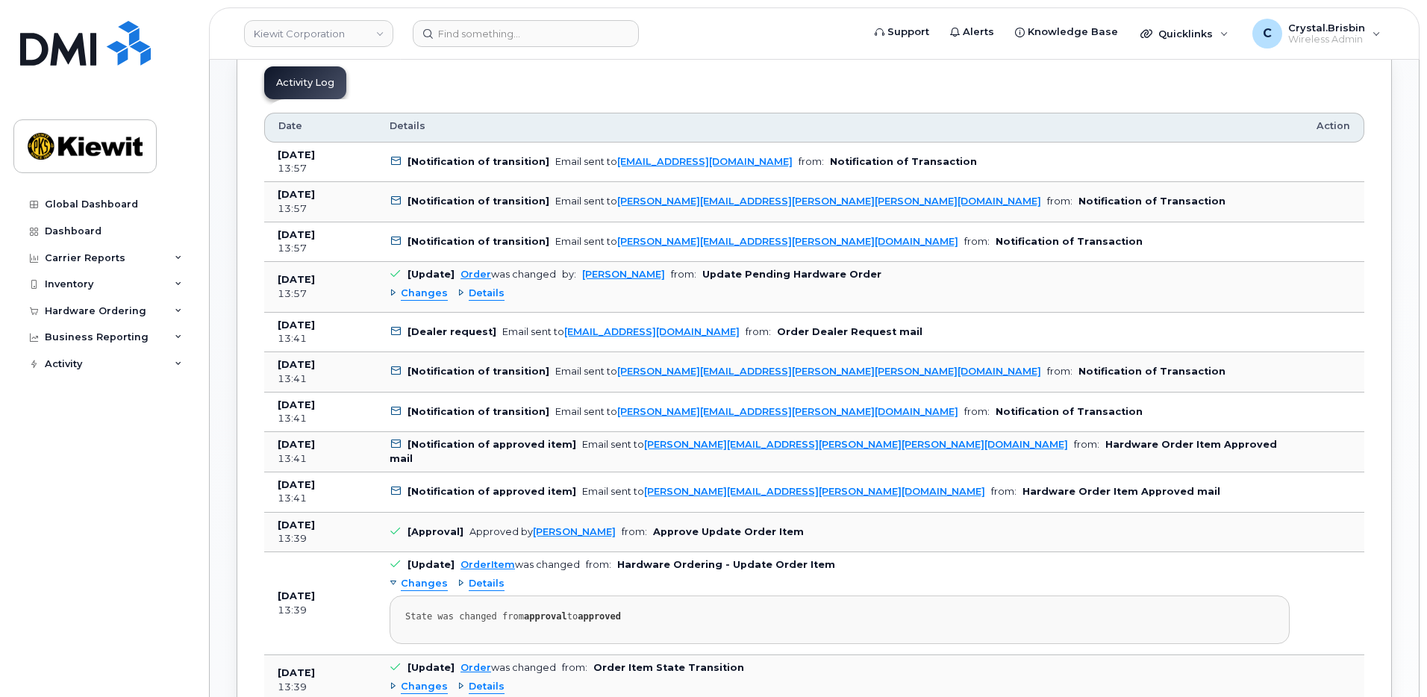
scroll to position [821, 0]
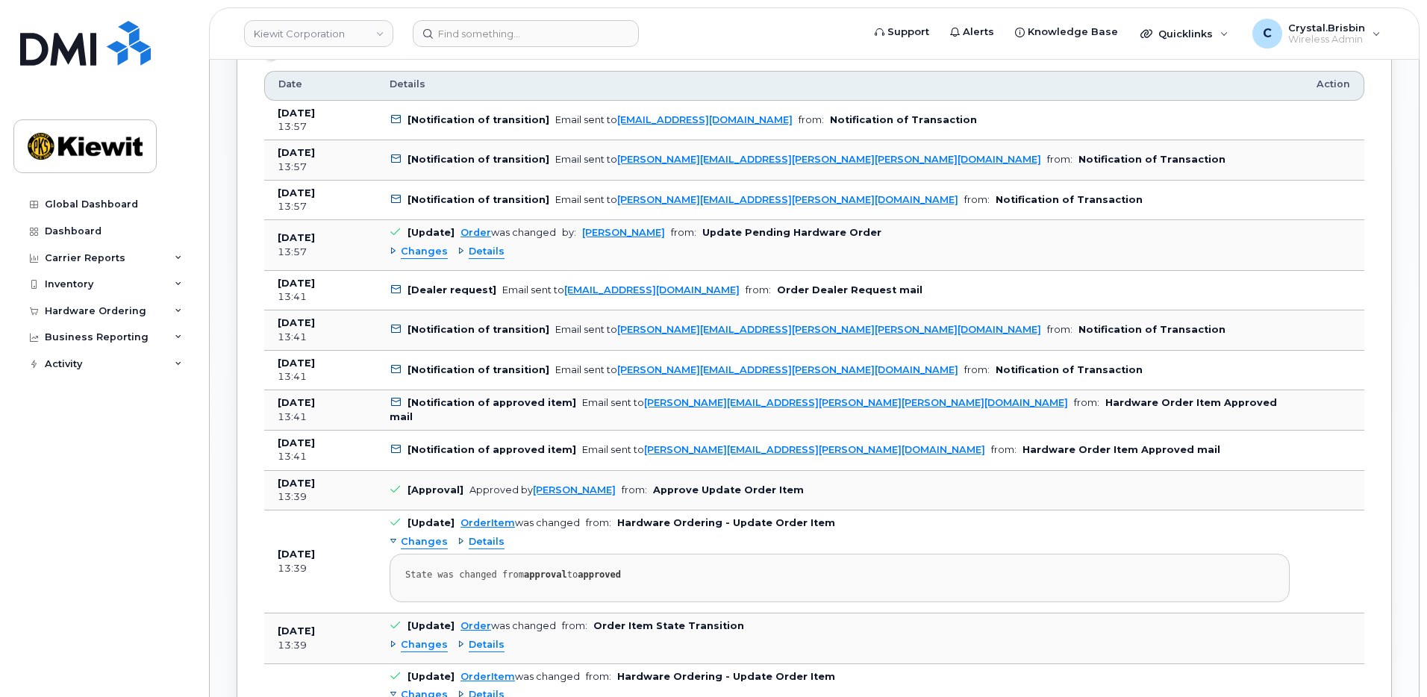
click at [229, 402] on div "Order No.301371 (awaiting to be shipped) Share Order × Share This Order If you …" at bounding box center [814, 573] width 1209 height 2669
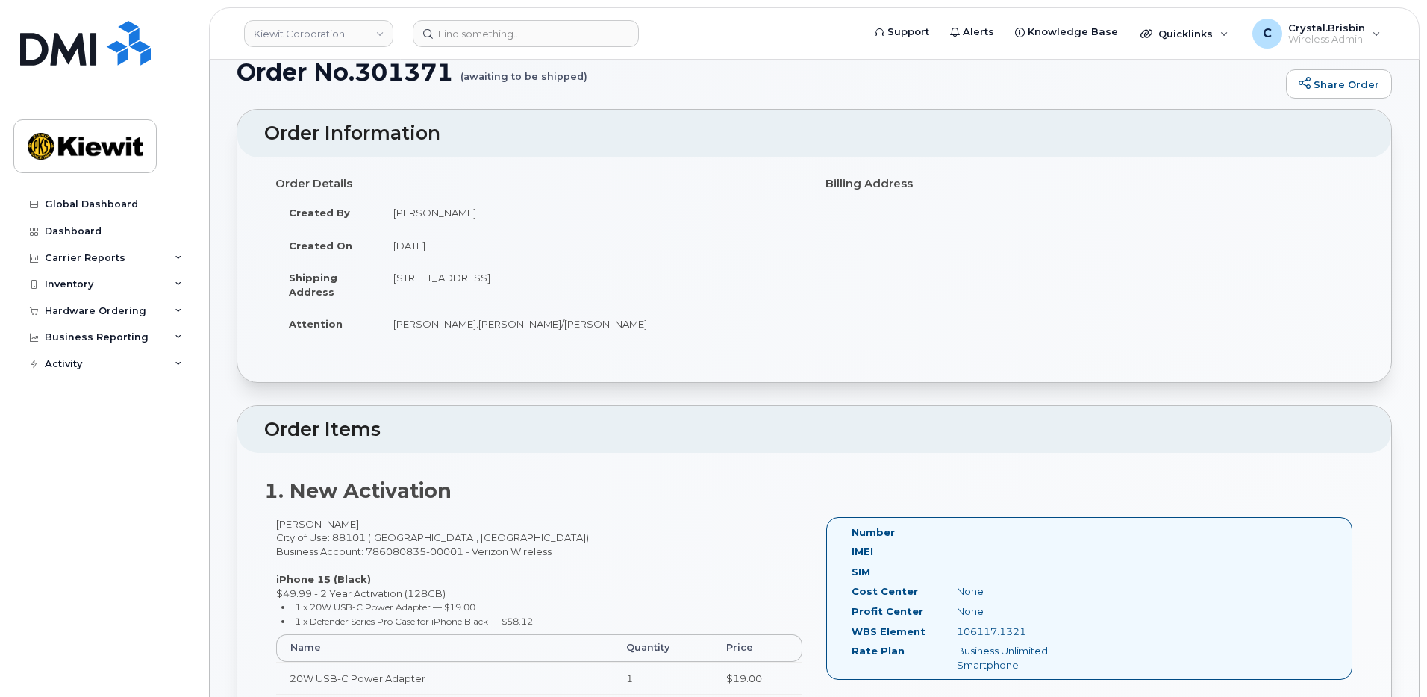
scroll to position [0, 0]
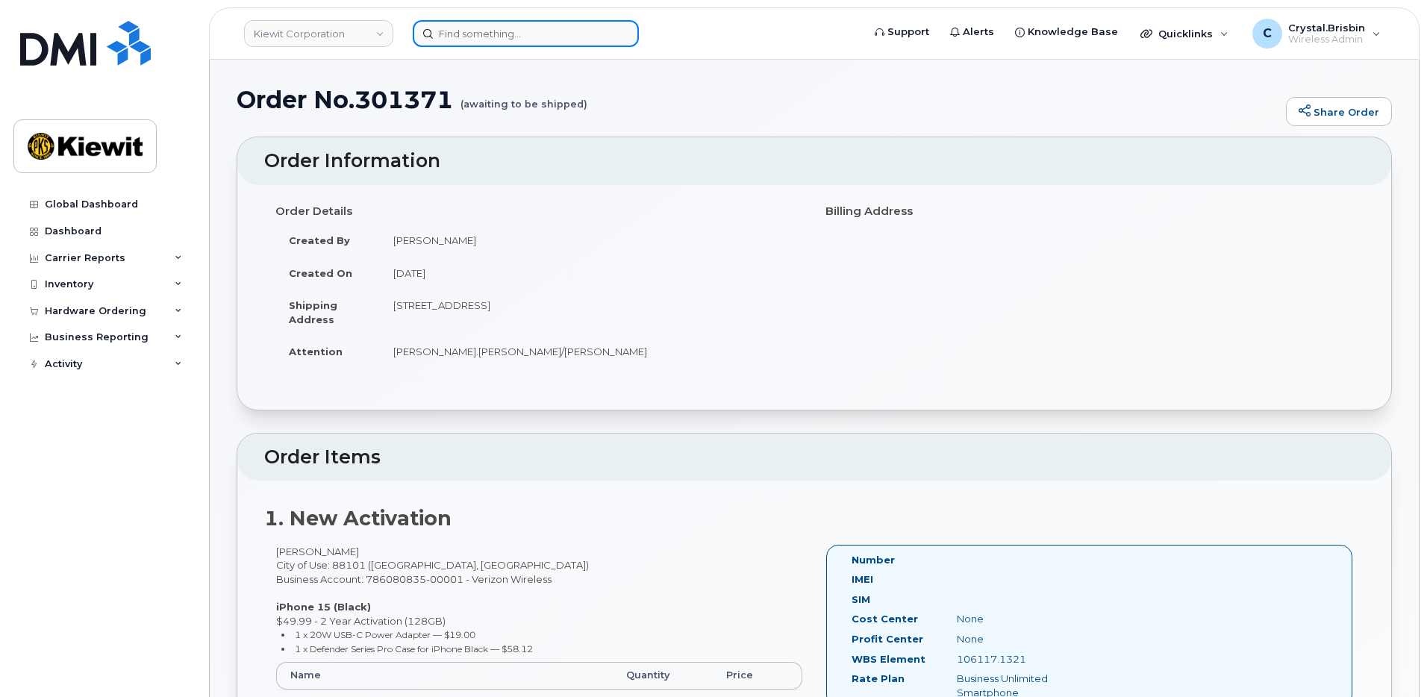
click at [479, 38] on input at bounding box center [526, 33] width 226 height 27
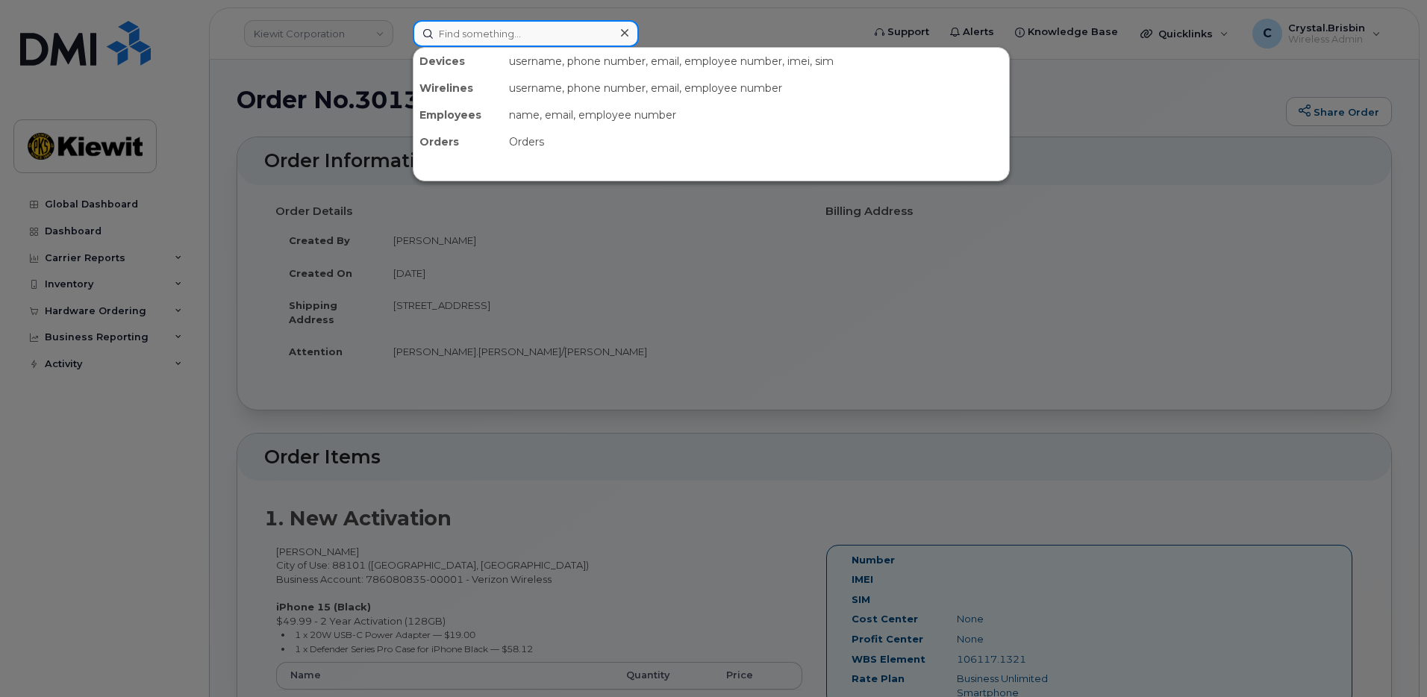
paste input "301372"
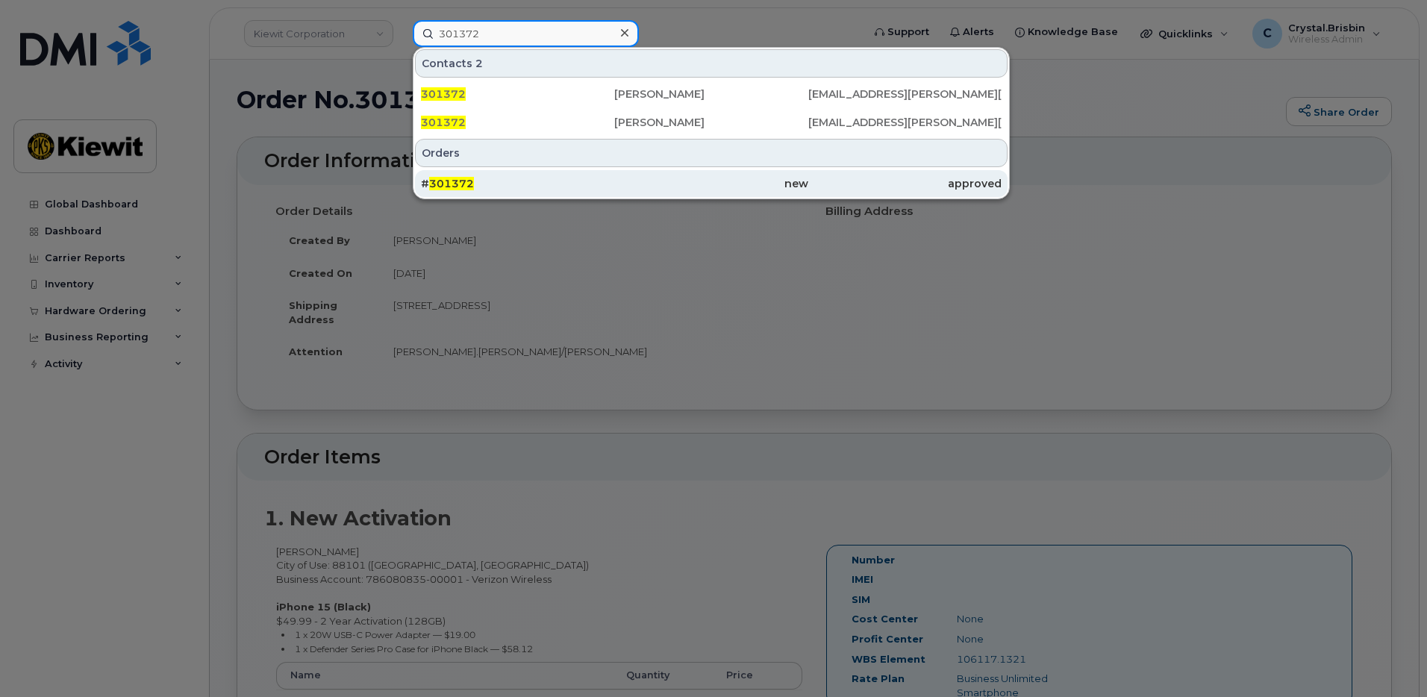
type input "301372"
click at [484, 187] on div "# 301372" at bounding box center [517, 183] width 193 height 15
